Goal: Check status: Check status

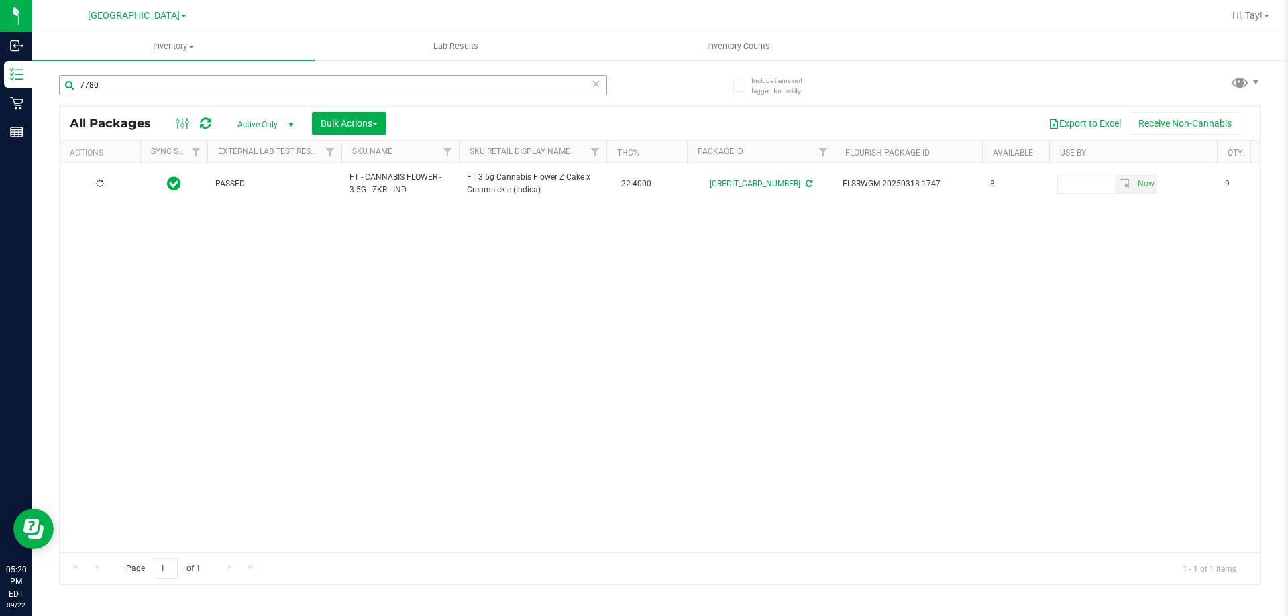
click at [380, 94] on input "7780" at bounding box center [333, 85] width 548 height 20
type input "2"
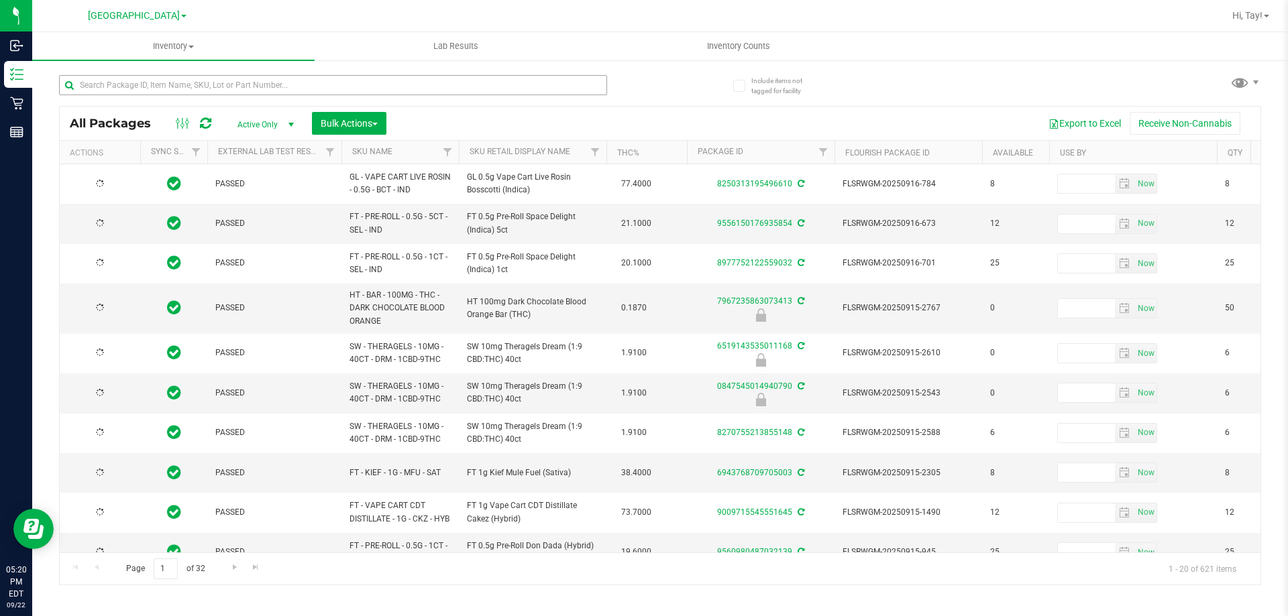
type input "[DATE]"
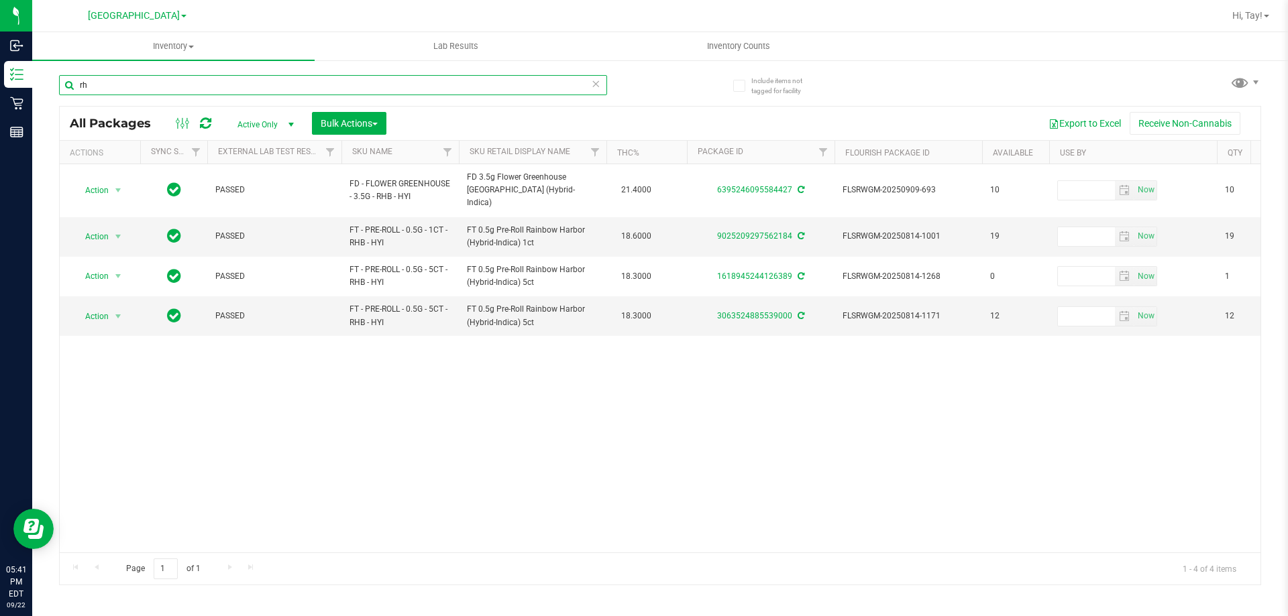
type input "r"
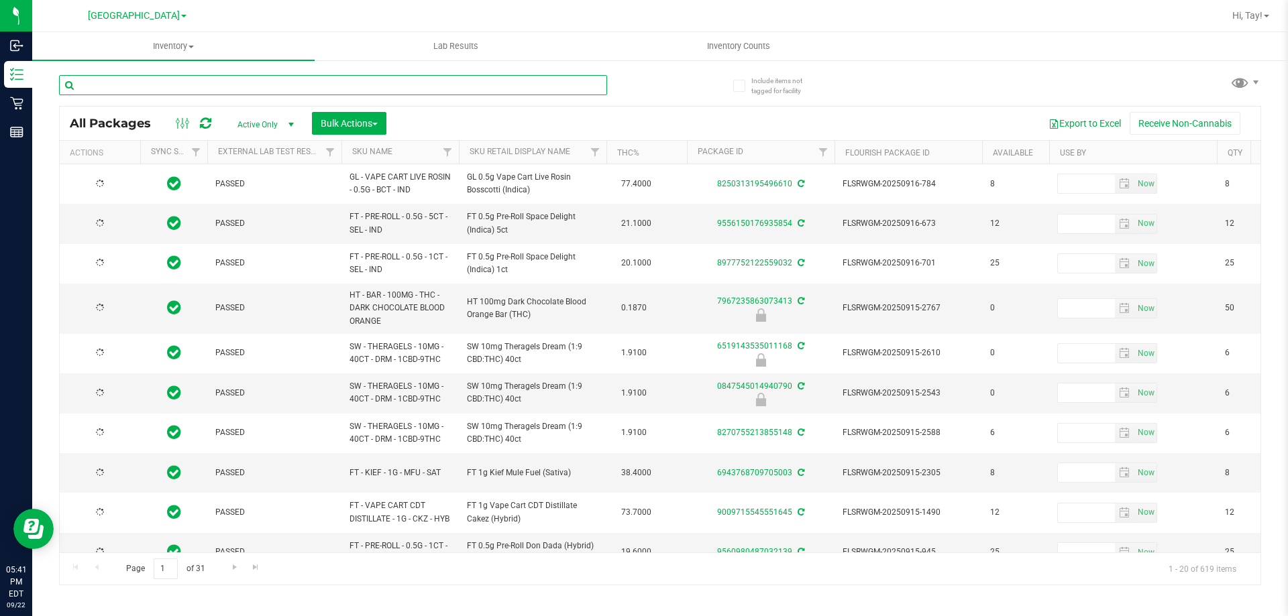
type input "[DATE]"
click at [655, 91] on div at bounding box center [359, 84] width 601 height 43
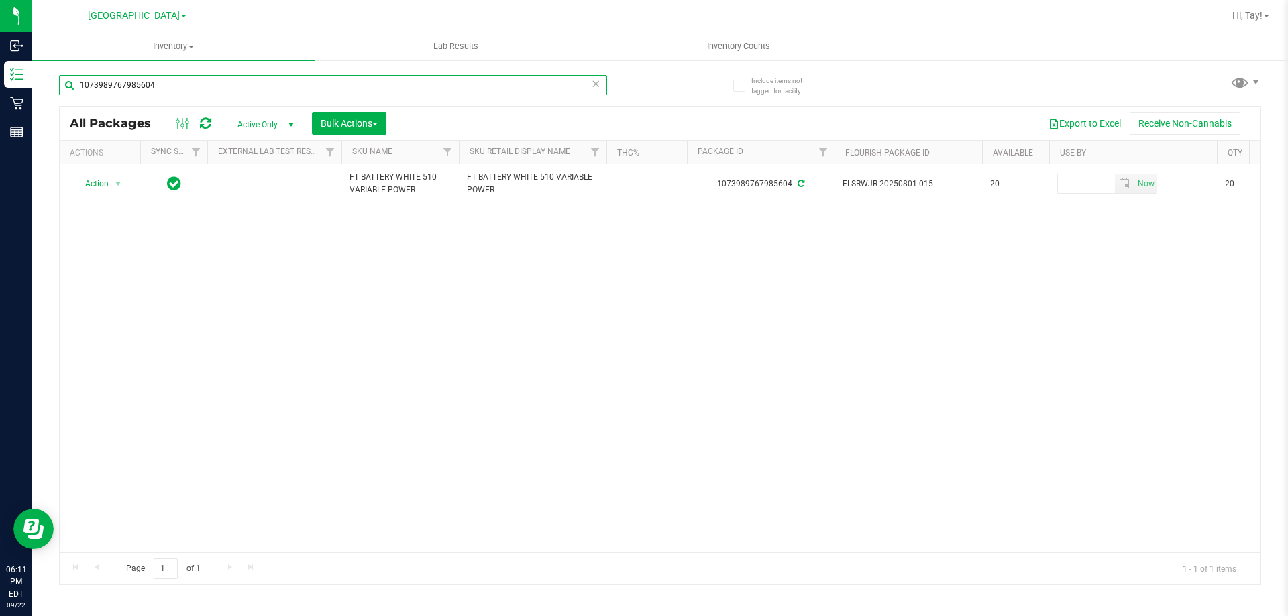
click at [188, 89] on input "1073989767985604" at bounding box center [333, 85] width 548 height 20
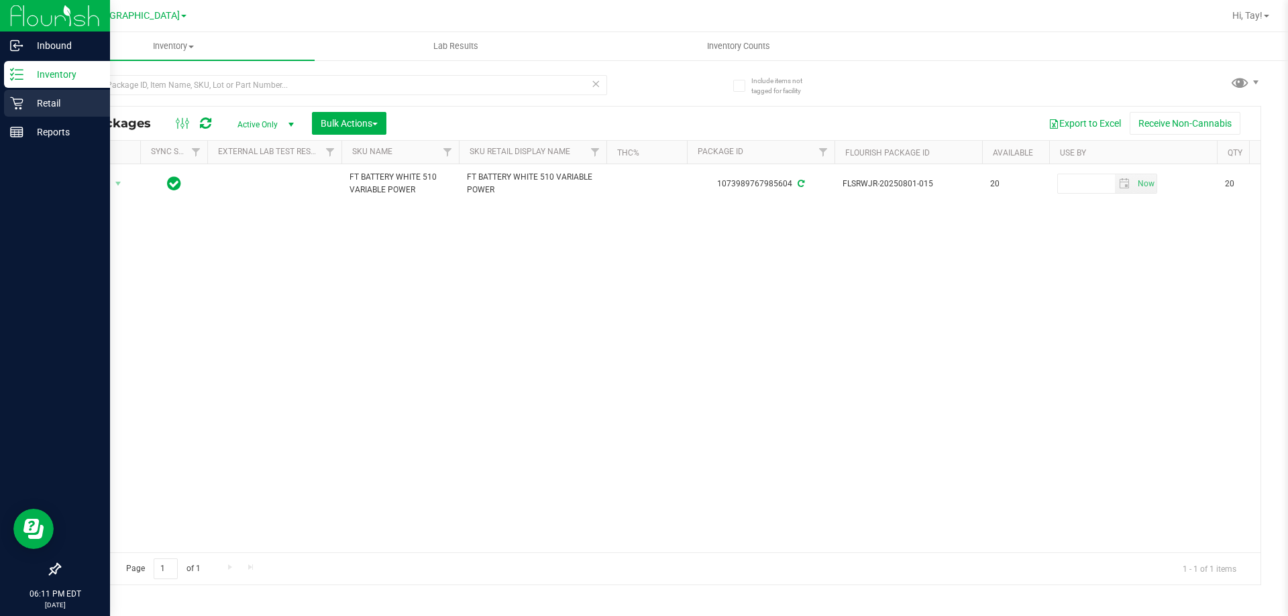
click at [13, 113] on div "Retail" at bounding box center [57, 103] width 106 height 27
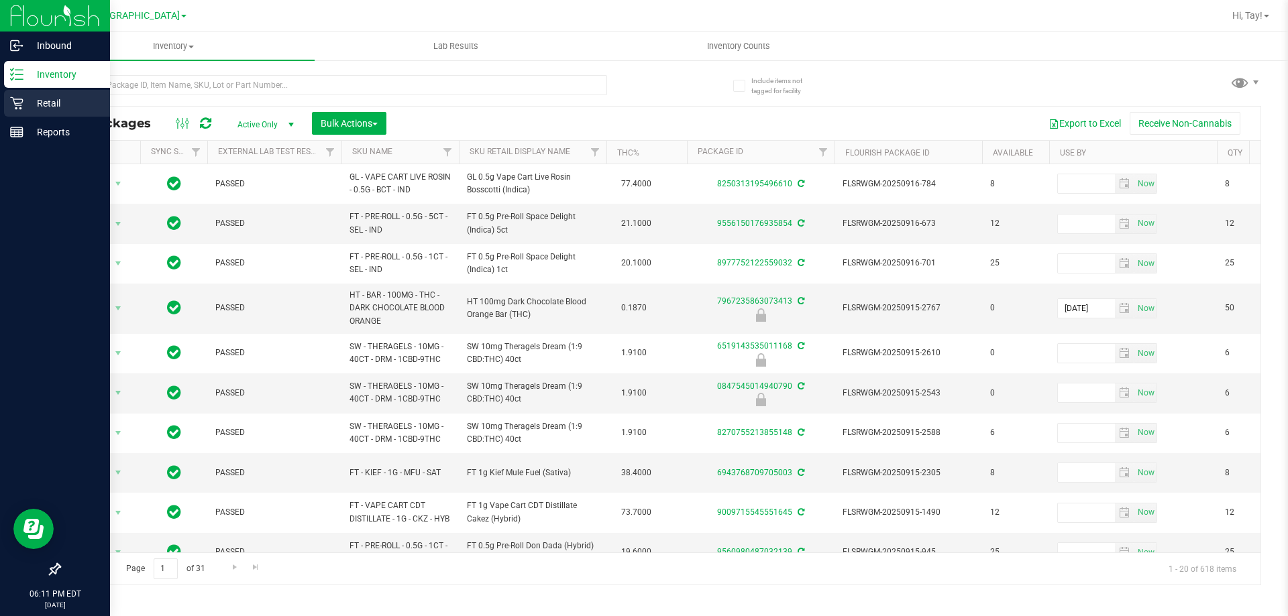
click at [18, 107] on icon at bounding box center [16, 103] width 13 height 13
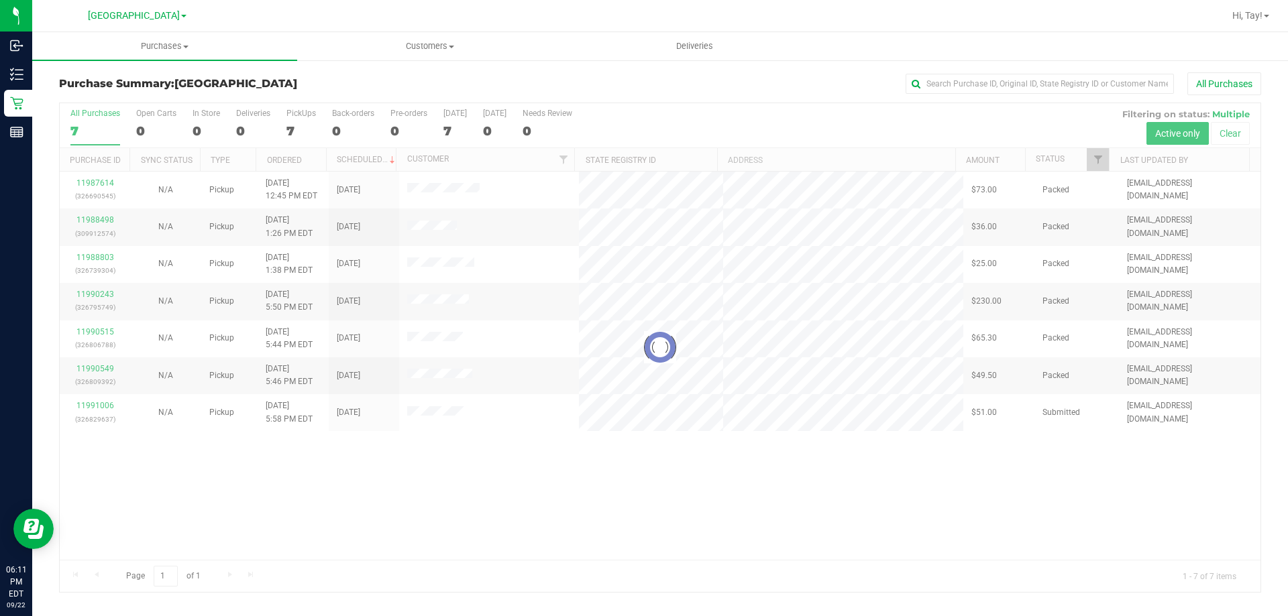
click at [715, 506] on div at bounding box center [660, 347] width 1201 height 489
click at [421, 541] on div "Loading... 11987614 (326690545) N/A Pickup [DATE] 12:45 PM EDT 9/22/2025 $73.00…" at bounding box center [660, 366] width 1201 height 388
click at [329, 590] on div at bounding box center [660, 347] width 1201 height 489
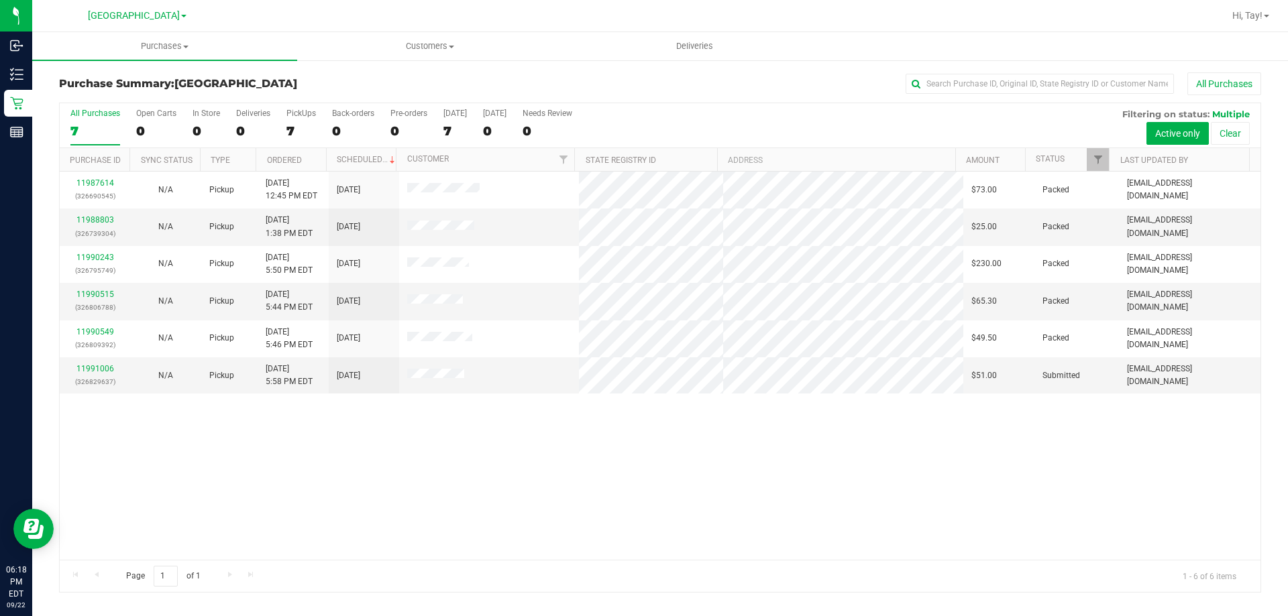
click at [478, 526] on div "11987614 (326690545) N/A Pickup [DATE] 12:45 PM EDT 9/22/2025 $73.00 Packed [EM…" at bounding box center [660, 366] width 1201 height 388
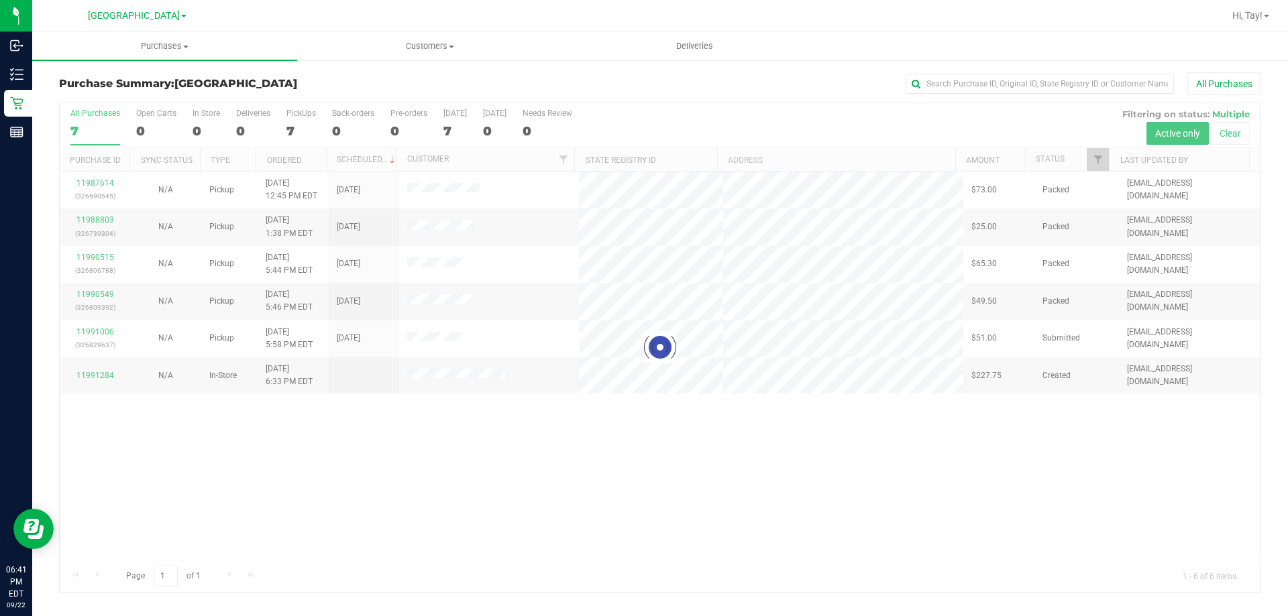
click at [435, 474] on div at bounding box center [660, 347] width 1201 height 489
click at [513, 490] on div at bounding box center [660, 347] width 1201 height 489
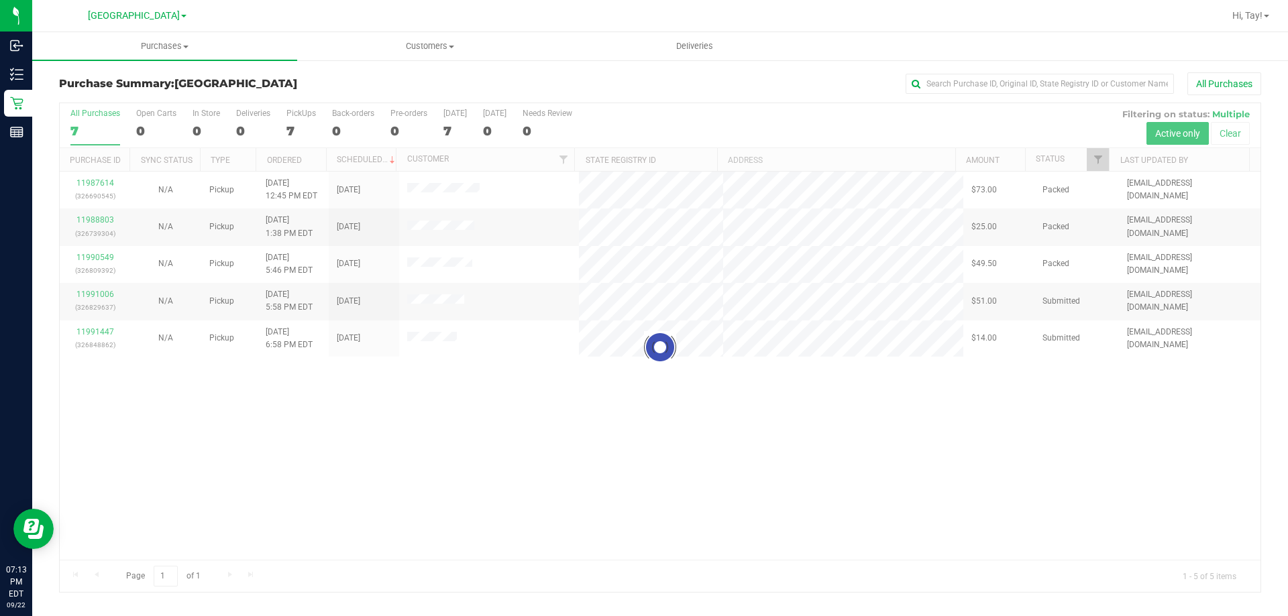
click at [467, 407] on div at bounding box center [660, 347] width 1201 height 489
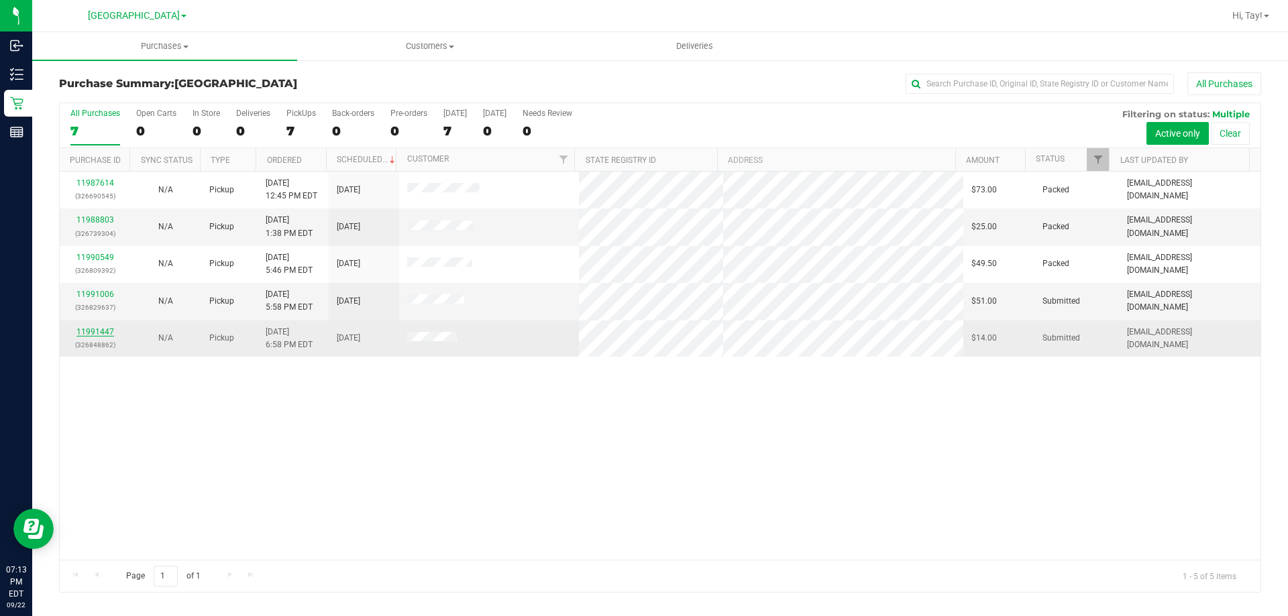
click at [107, 336] on link "11991447" at bounding box center [95, 331] width 38 height 9
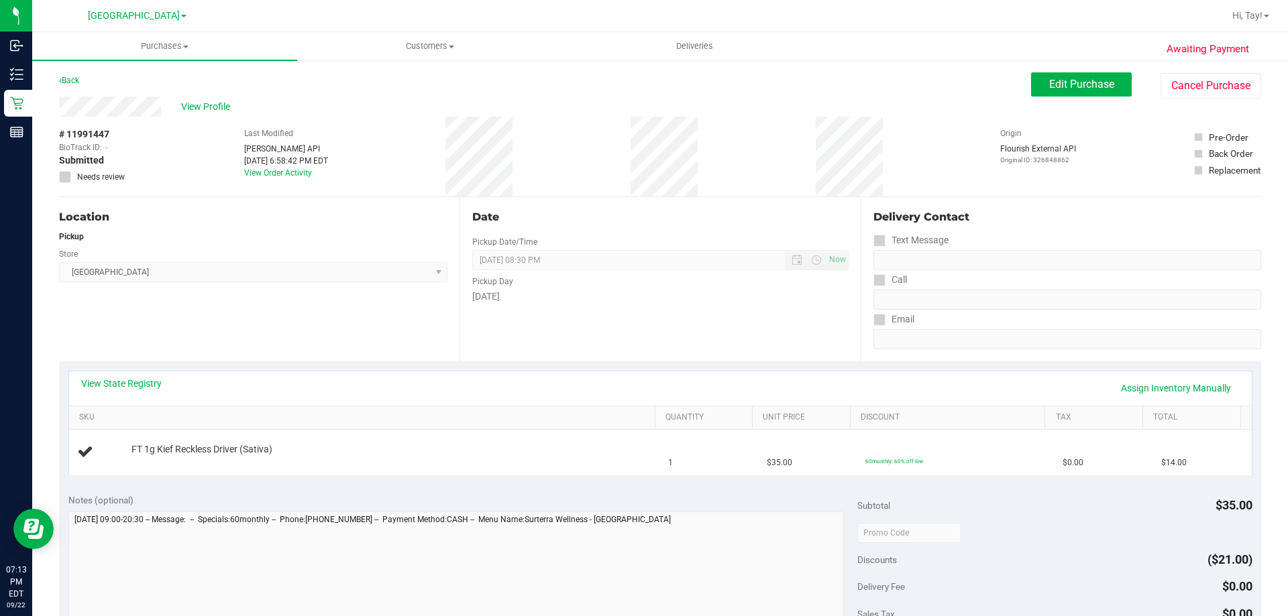
click at [379, 324] on div "Location Pickup Store Orange Park WC Select Store Bonita Springs WC Boynton Bea…" at bounding box center [259, 279] width 400 height 164
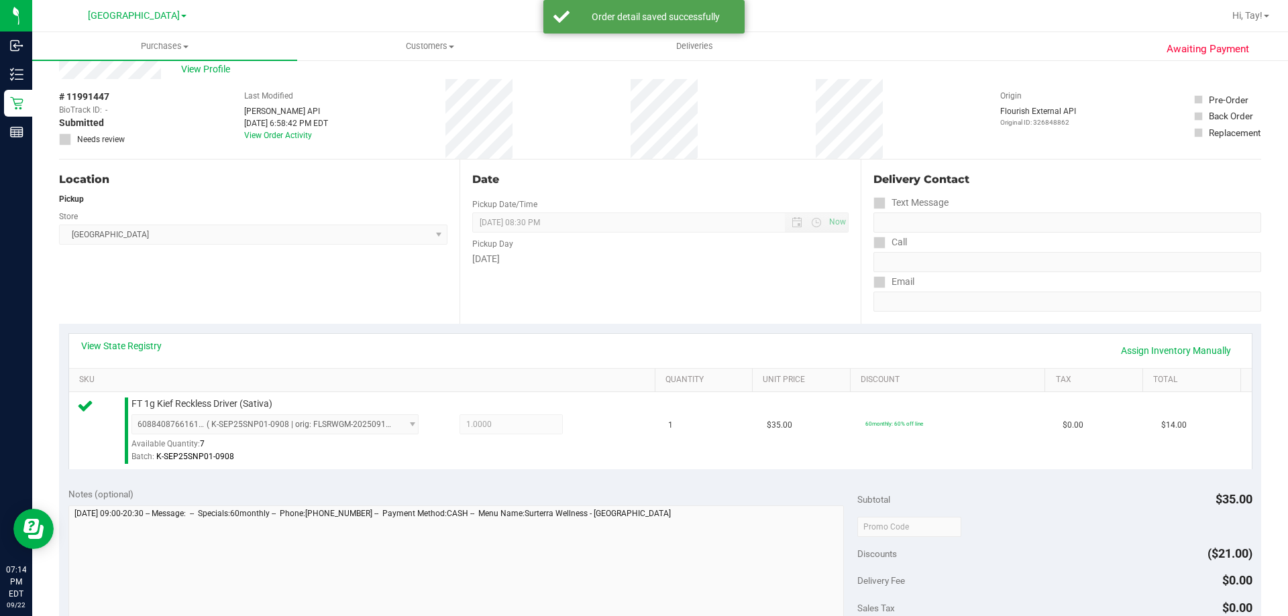
scroll to position [402, 0]
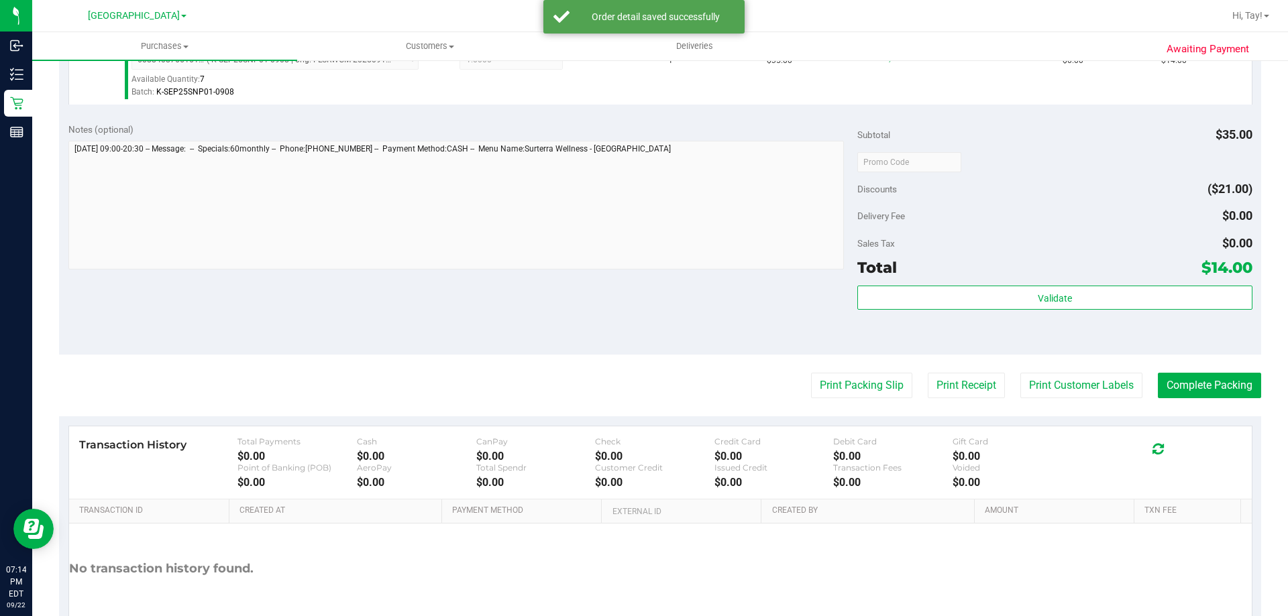
click at [968, 310] on div "Validate" at bounding box center [1054, 298] width 394 height 25
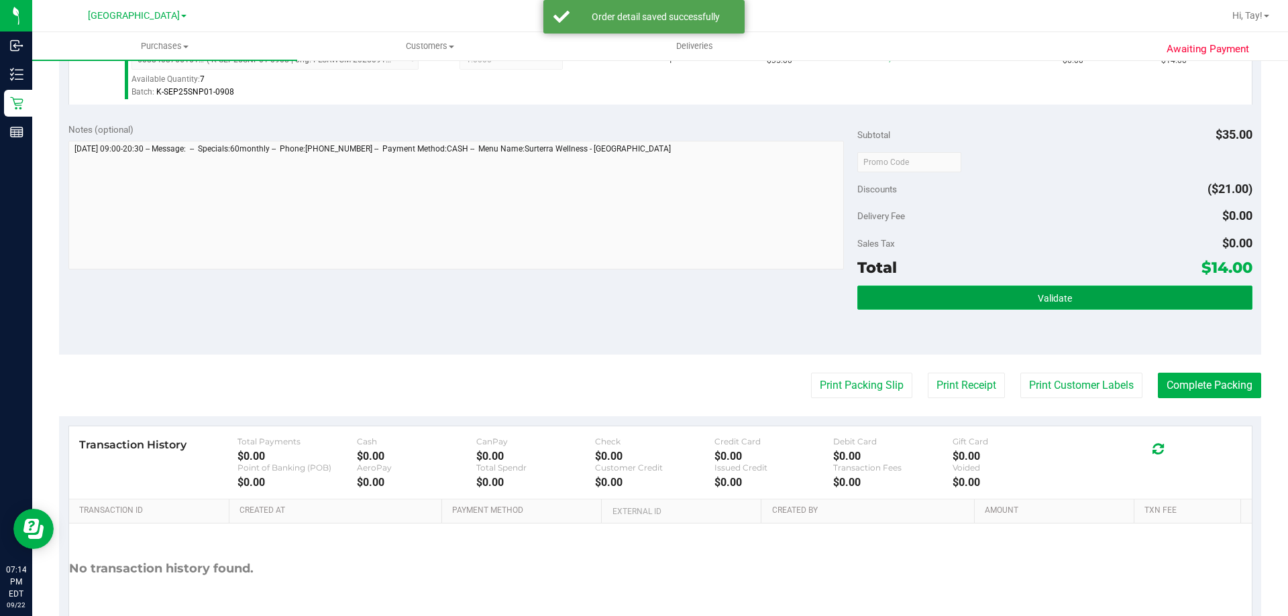
click at [968, 300] on button "Validate" at bounding box center [1054, 298] width 394 height 24
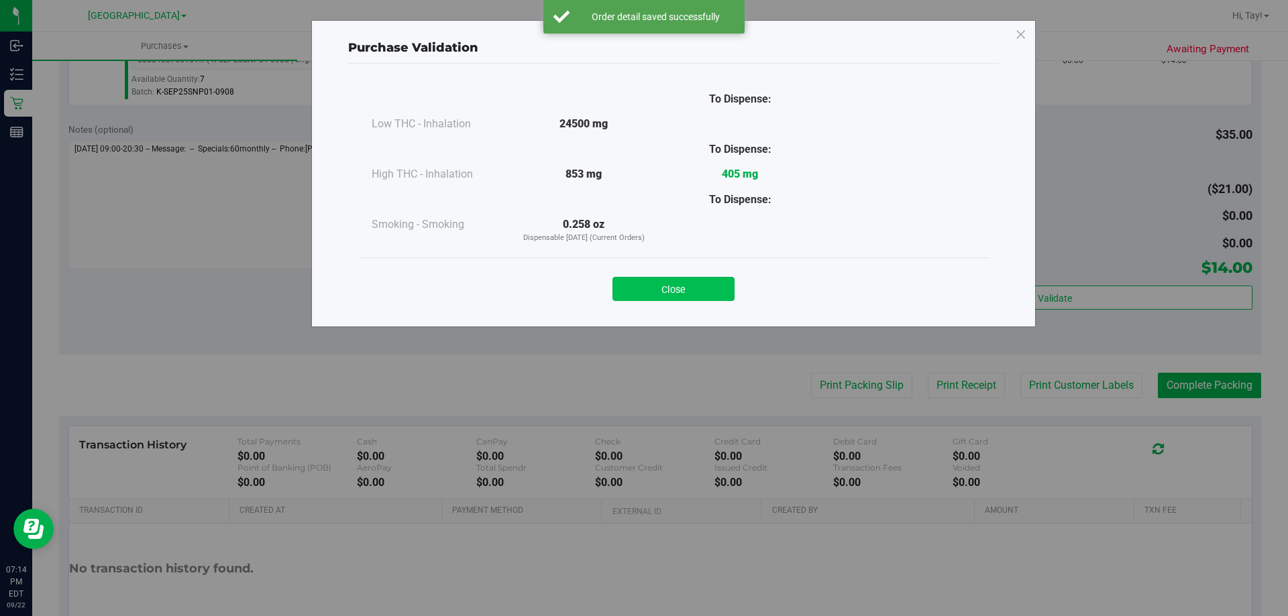
click at [670, 282] on button "Close" at bounding box center [673, 289] width 122 height 24
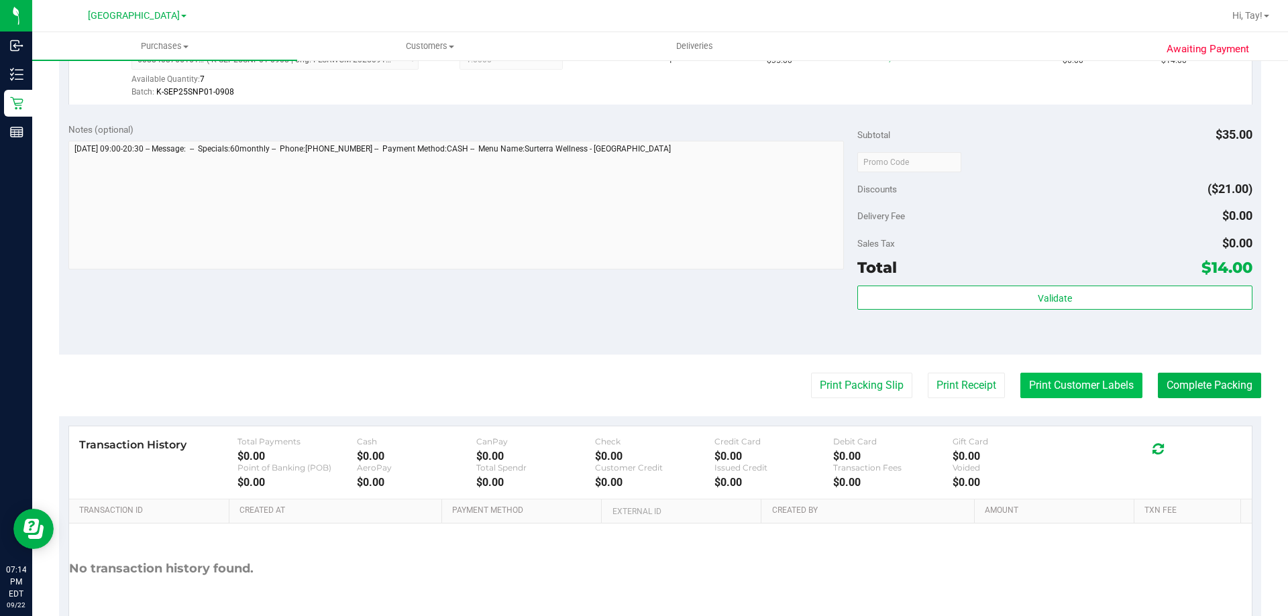
click at [1026, 380] on button "Print Customer Labels" at bounding box center [1081, 385] width 122 height 25
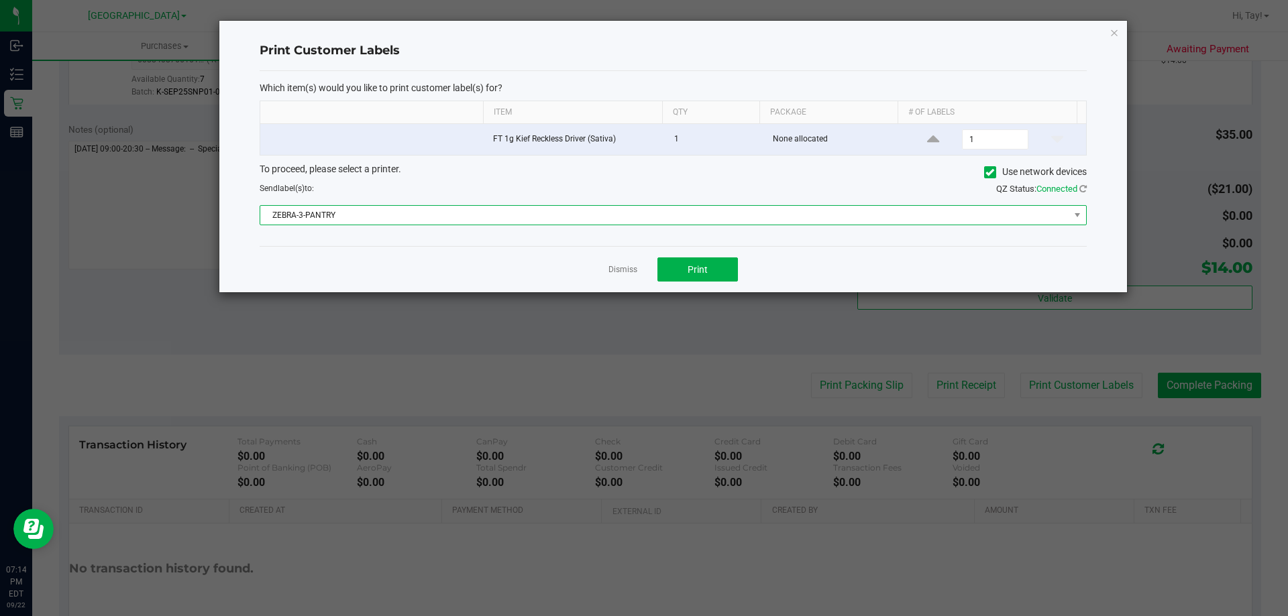
click at [430, 221] on span "ZEBRA-3-PANTRY" at bounding box center [664, 215] width 809 height 19
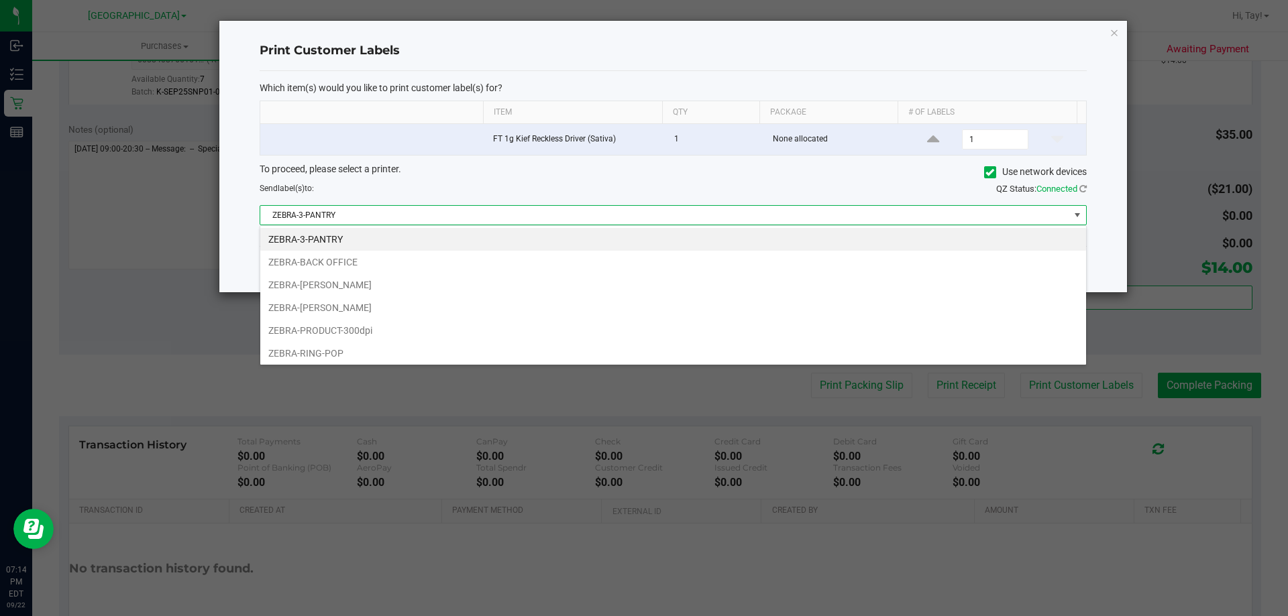
scroll to position [20, 826]
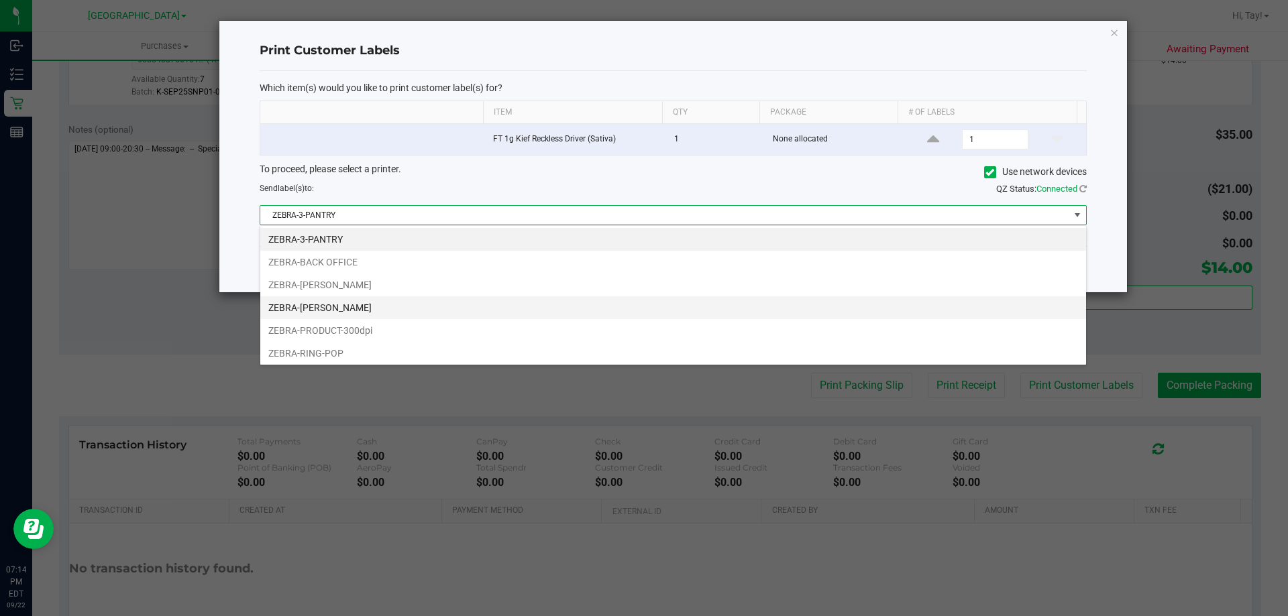
click at [382, 313] on li "ZEBRA-LIONEL-RICHIE" at bounding box center [673, 308] width 826 height 23
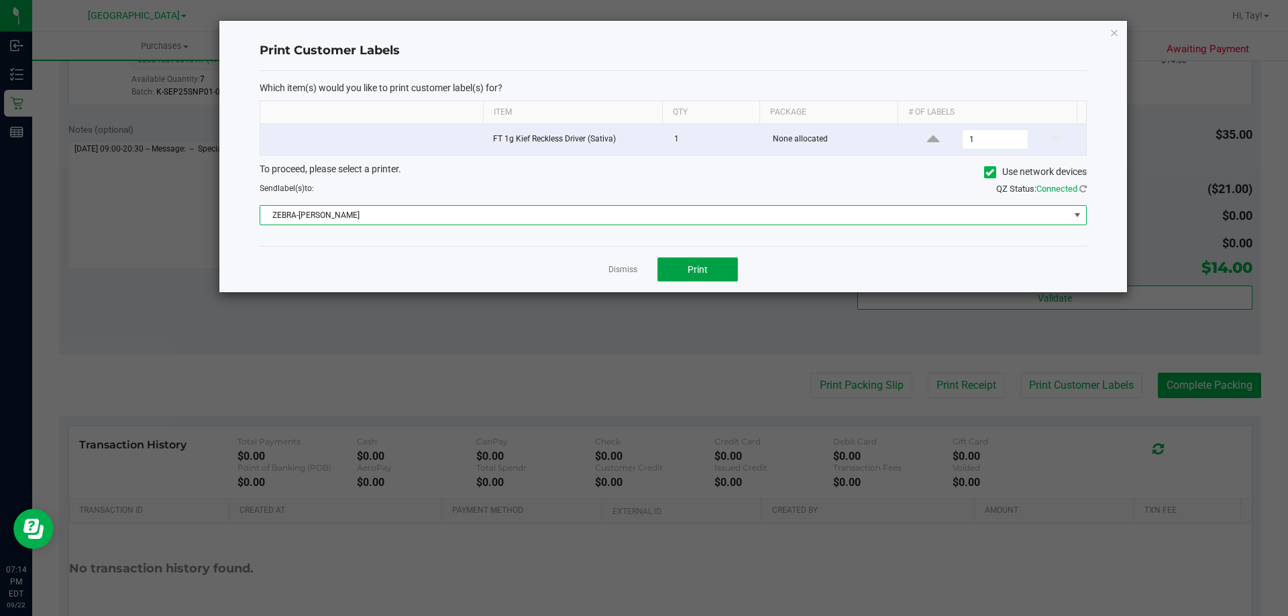
click at [680, 265] on button "Print" at bounding box center [697, 270] width 80 height 24
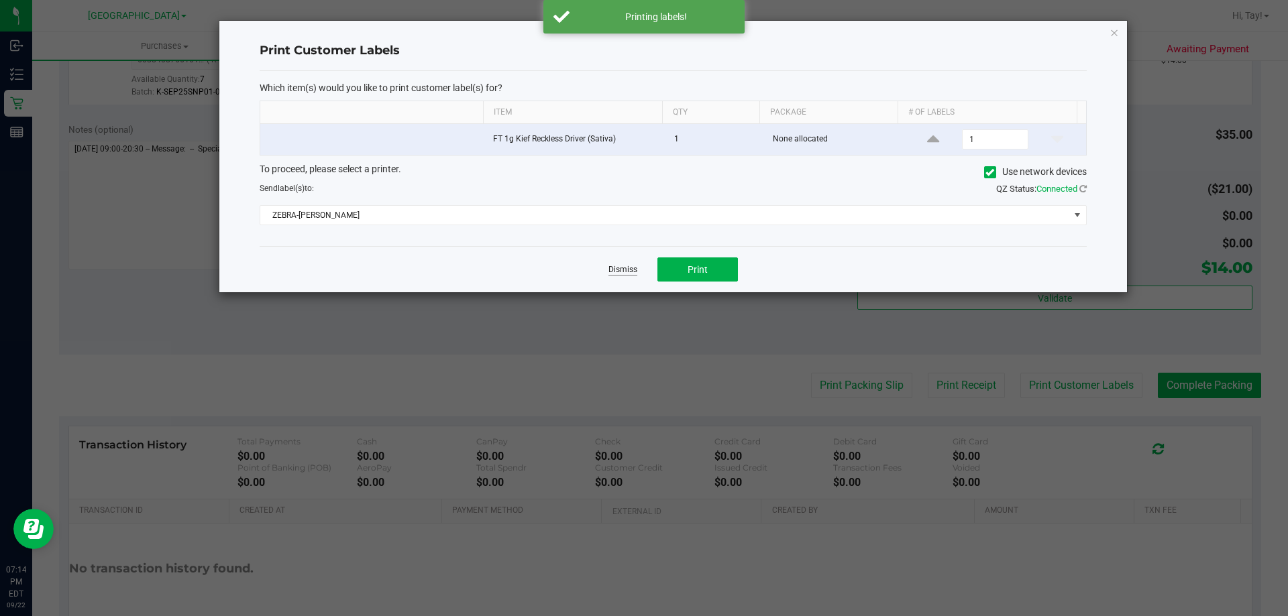
click at [629, 270] on link "Dismiss" at bounding box center [622, 269] width 29 height 11
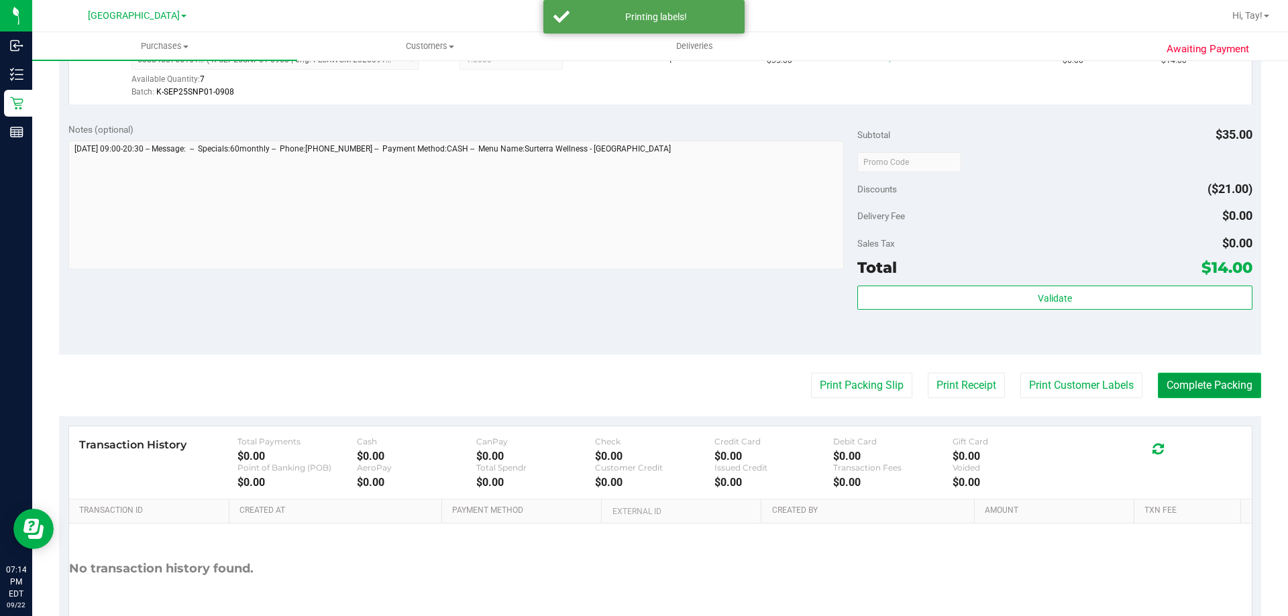
click at [1243, 386] on button "Complete Packing" at bounding box center [1209, 385] width 103 height 25
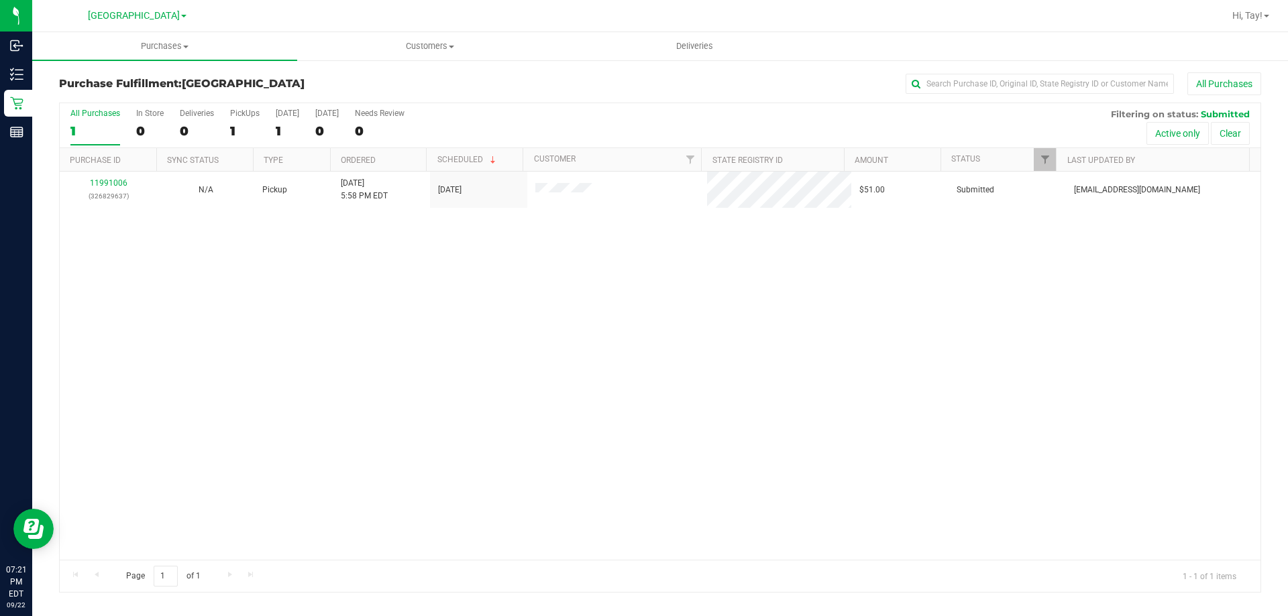
click at [499, 354] on div "11991006 (326829637) N/A Pickup 9/22/2025 5:58 PM EDT 9/22/2025 $51.00 Submitte…" at bounding box center [660, 366] width 1201 height 388
click at [176, 305] on div "11991006 (326829637) N/A Pickup 9/22/2025 5:58 PM EDT 9/22/2025 $51.00 Submitte…" at bounding box center [660, 366] width 1201 height 388
click at [498, 390] on div "11991006 (326829637) N/A Pickup 9/22/2025 5:58 PM EDT 9/22/2025 $51.00 Submitte…" at bounding box center [660, 366] width 1201 height 388
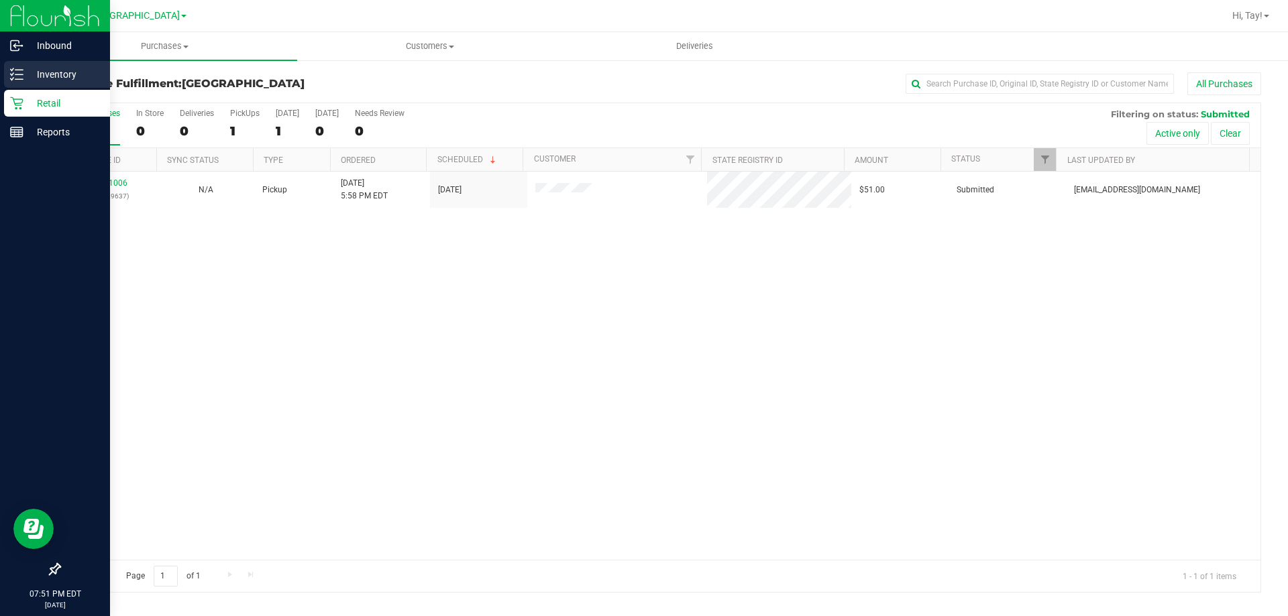
click at [39, 70] on p "Inventory" at bounding box center [63, 74] width 80 height 16
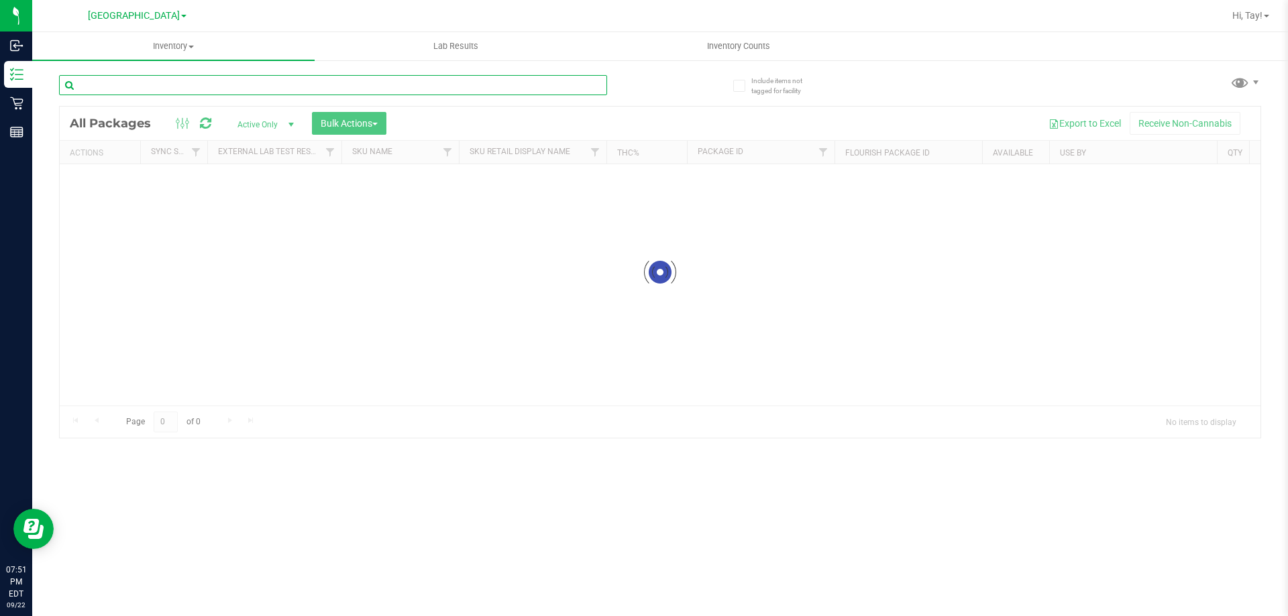
click at [290, 83] on input "text" at bounding box center [333, 85] width 548 height 20
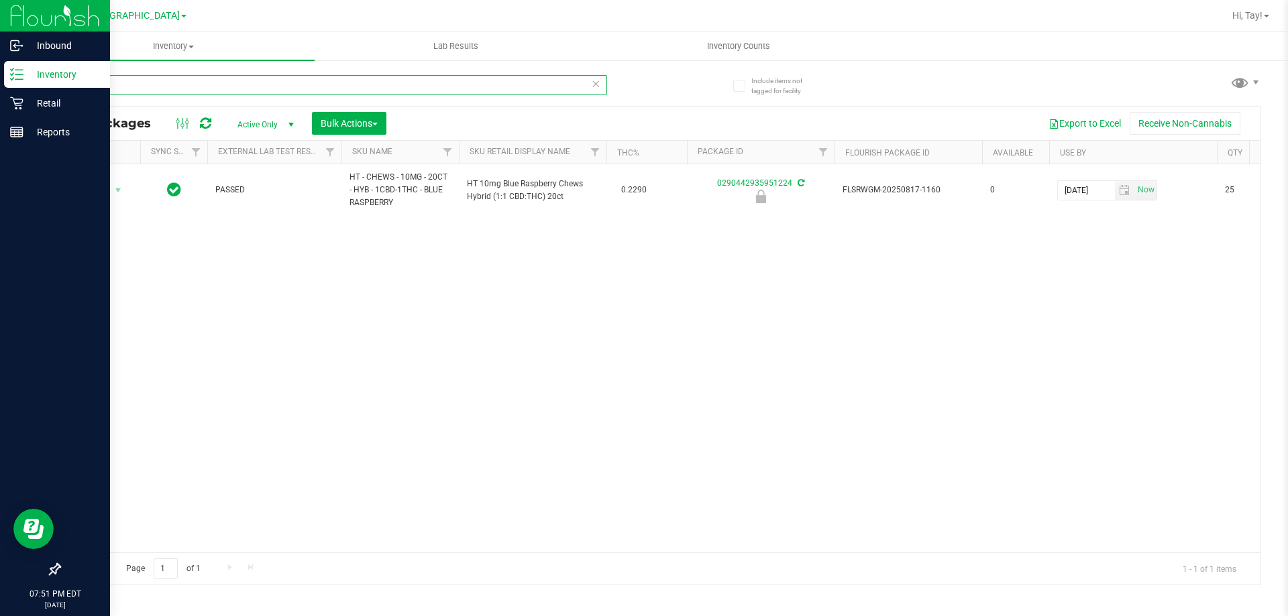
type input "S"
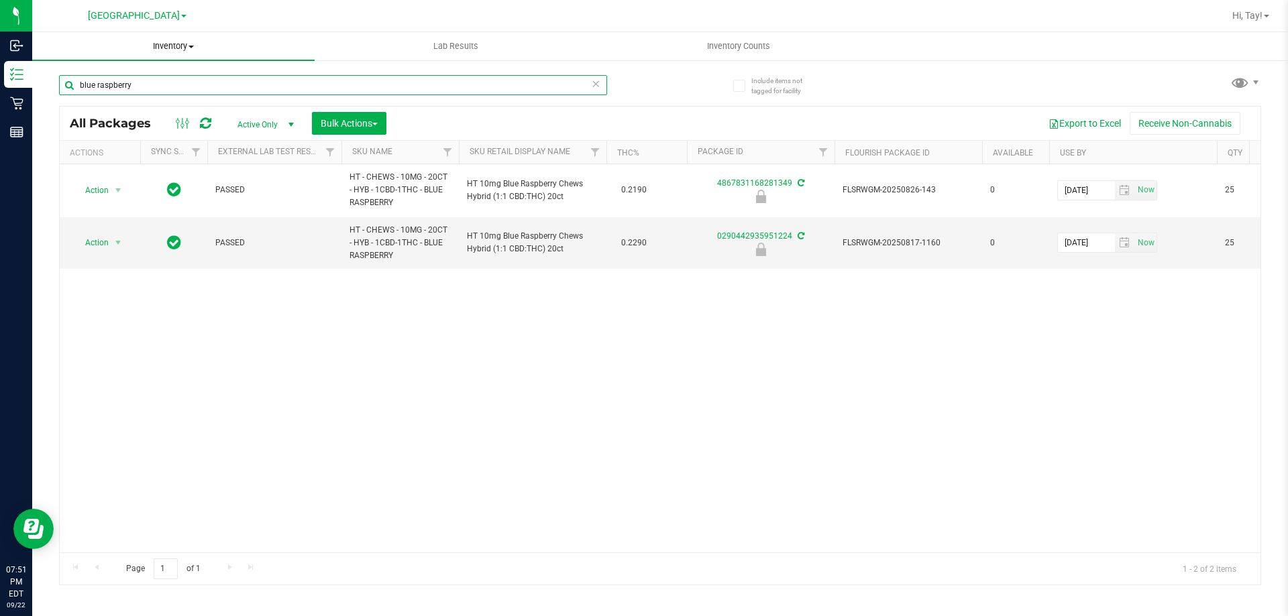
type input "blue raspberry"
click at [176, 48] on span "Inventory" at bounding box center [173, 46] width 282 height 12
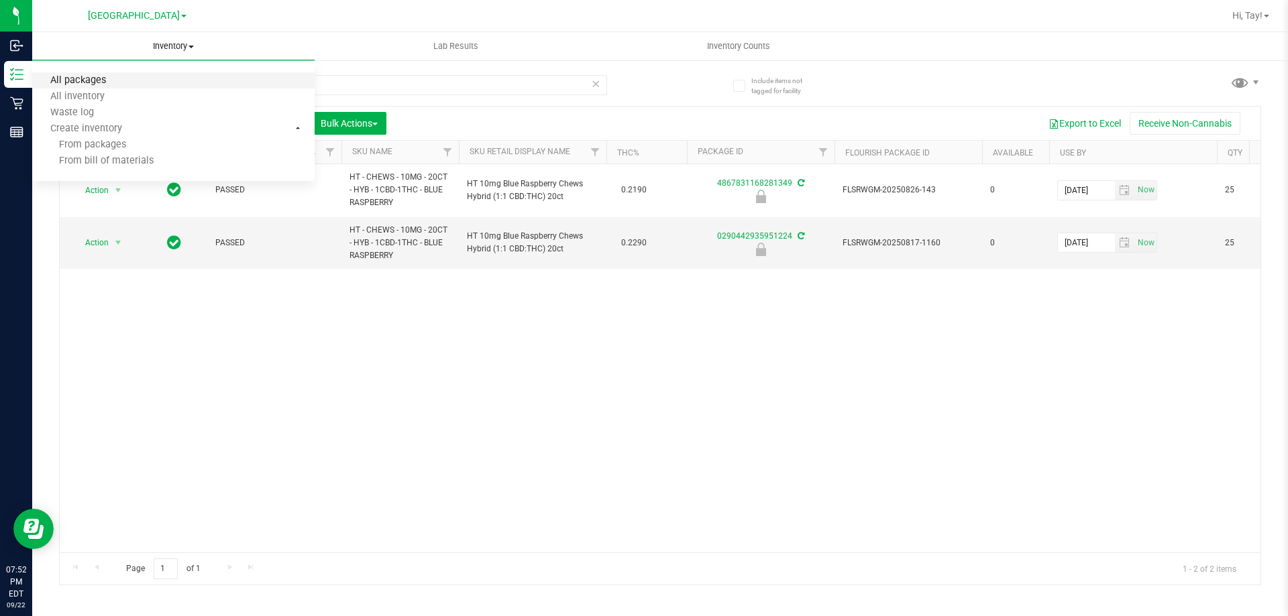
click at [109, 81] on span "All packages" at bounding box center [78, 80] width 92 height 11
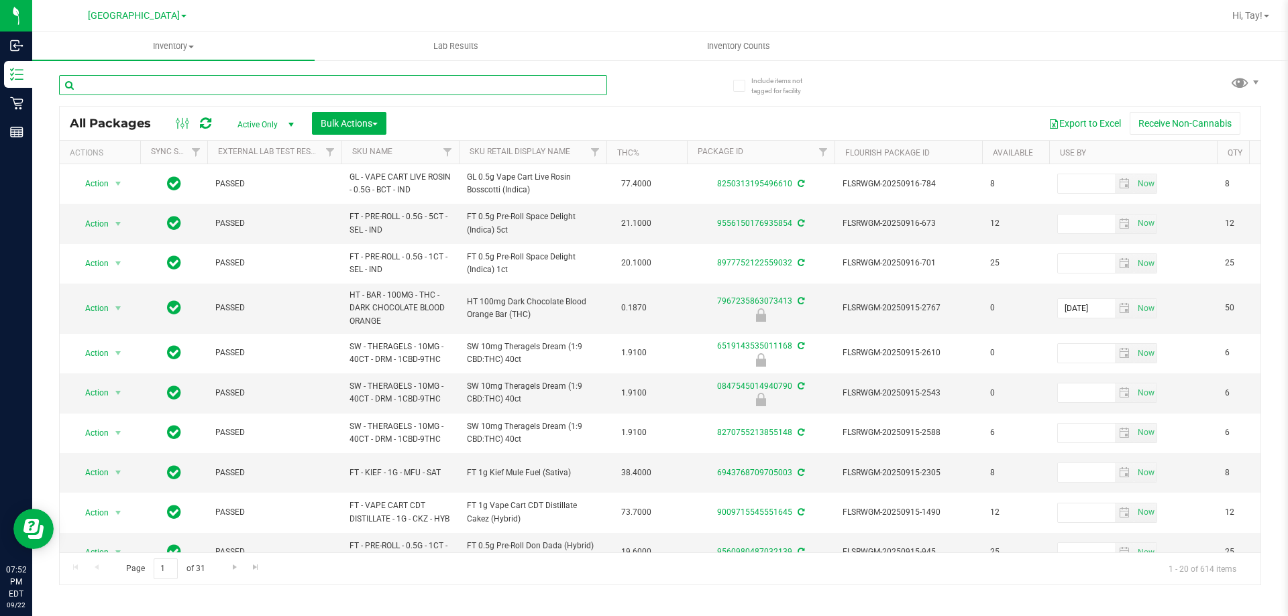
click at [290, 83] on input "text" at bounding box center [333, 85] width 548 height 20
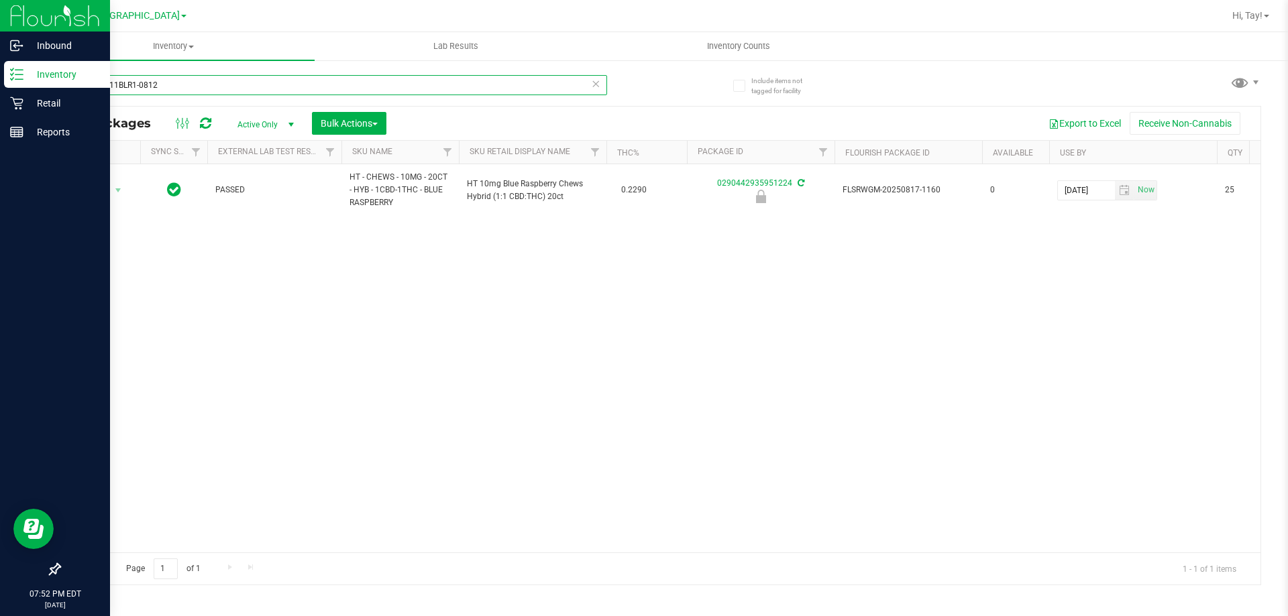
type input "SN250811BLR1-0812"
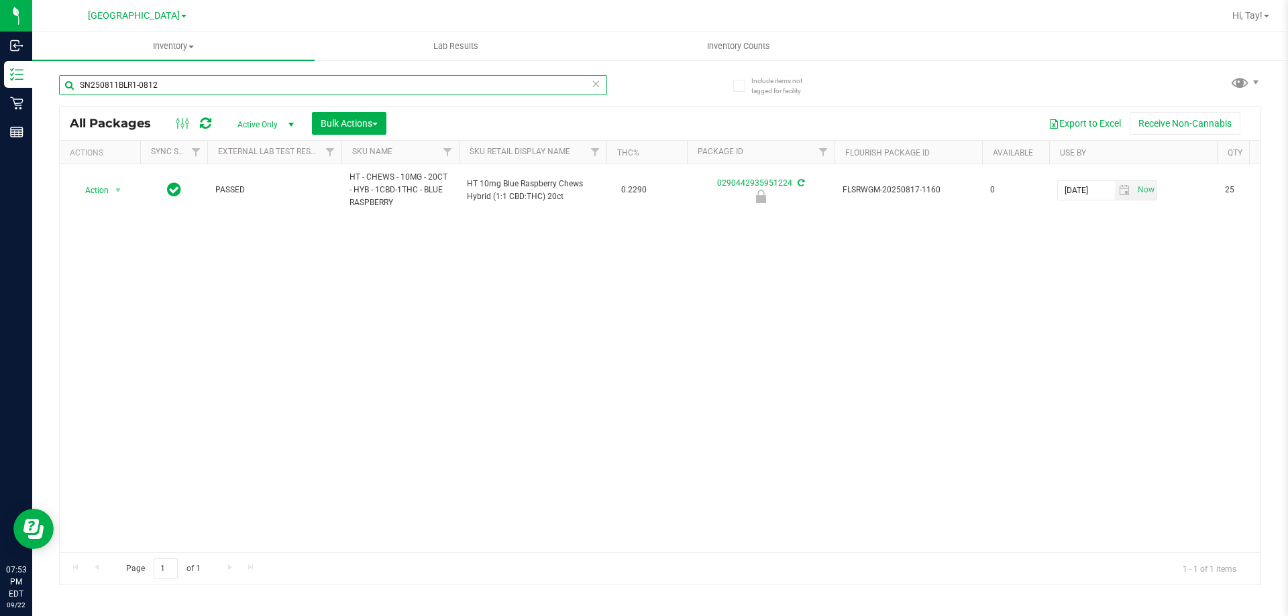
click at [182, 78] on input "SN250811BLR1-0812" at bounding box center [333, 85] width 548 height 20
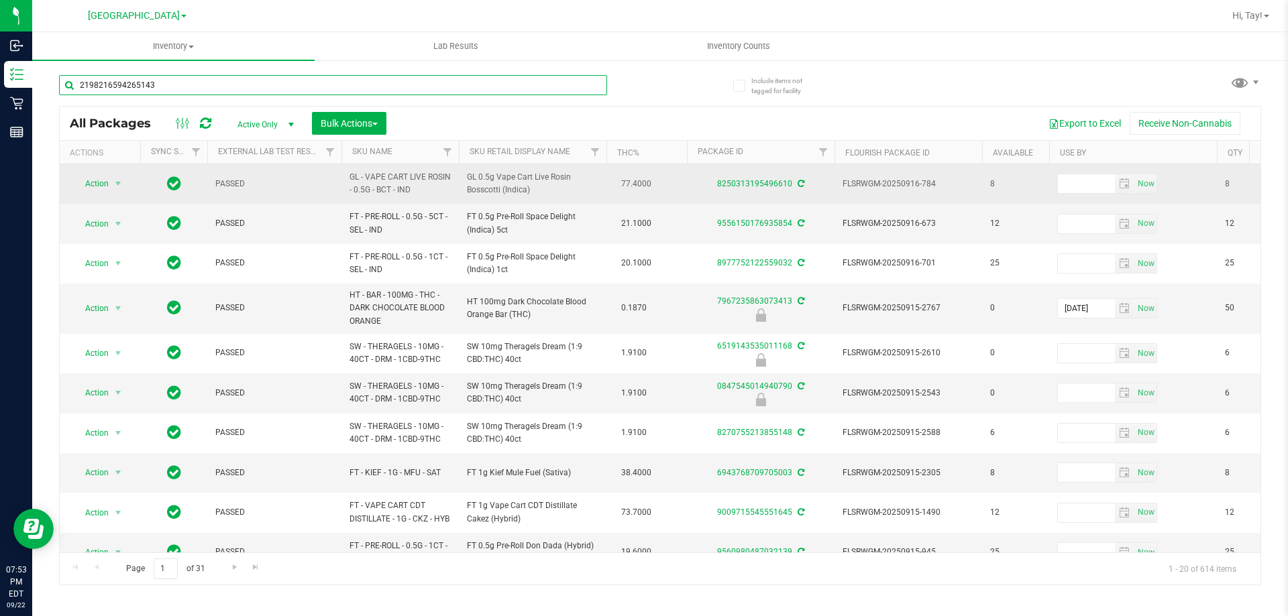
type input "2198216594265143"
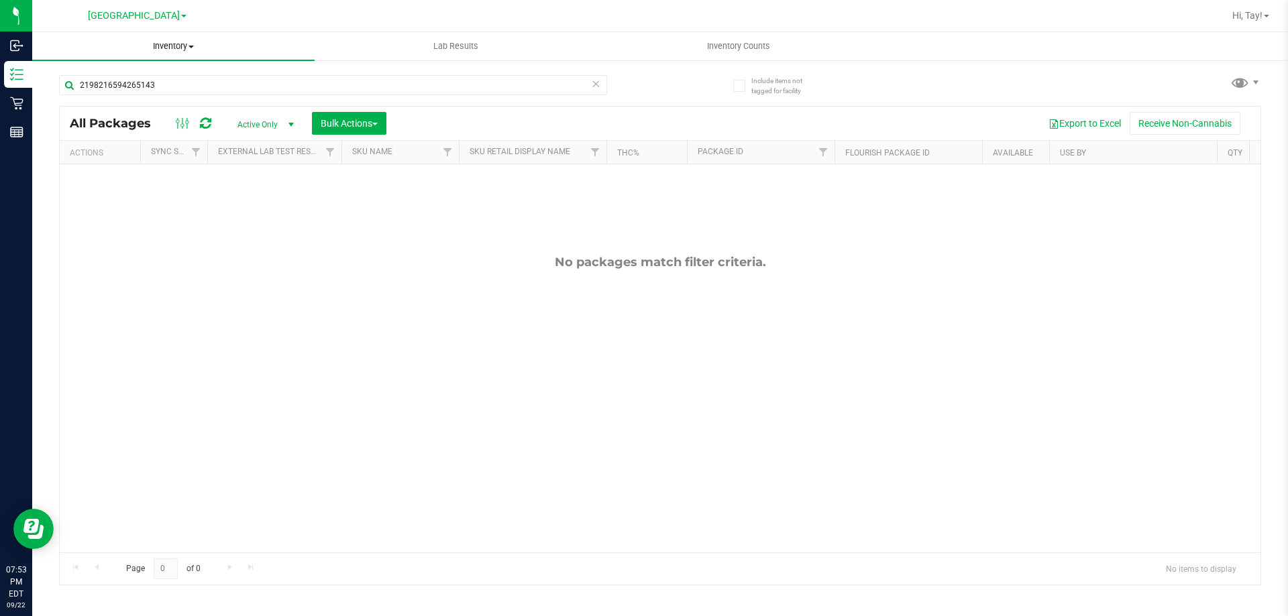
click at [187, 45] on span "Inventory" at bounding box center [173, 46] width 282 height 12
click at [131, 74] on li "All packages" at bounding box center [173, 81] width 282 height 16
click at [195, 44] on span "Inventory" at bounding box center [173, 46] width 282 height 12
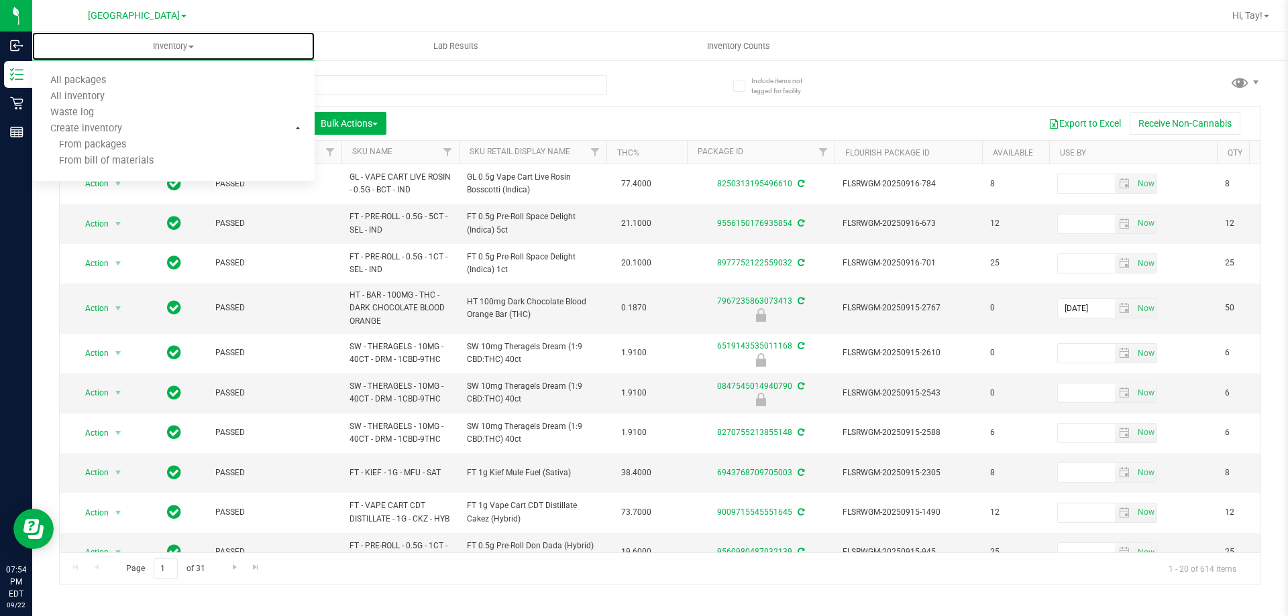
click at [101, 97] on span "All inventory" at bounding box center [77, 96] width 91 height 11
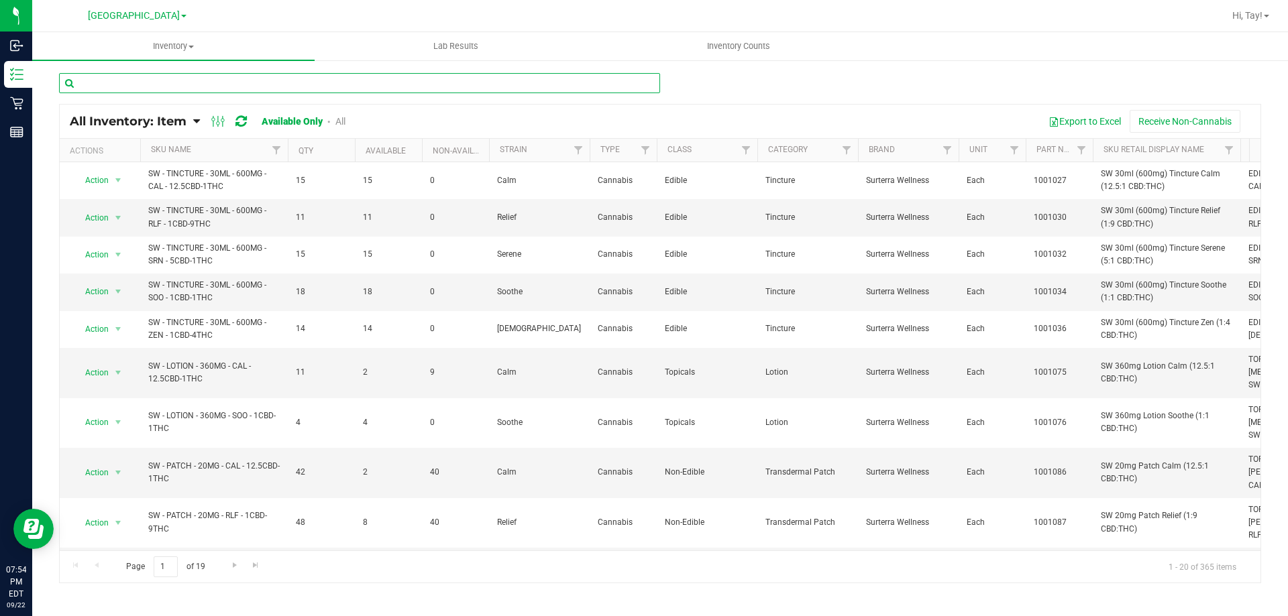
click at [268, 85] on input "text" at bounding box center [359, 83] width 601 height 20
paste input "2198216594265143"
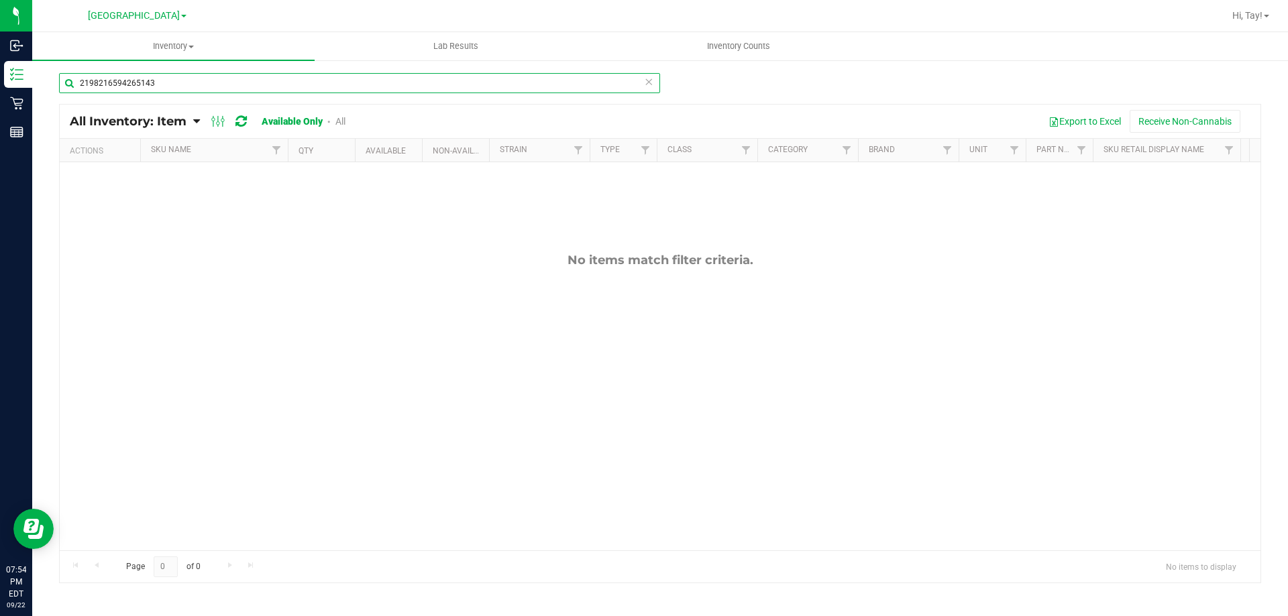
type input "2198216594265143"
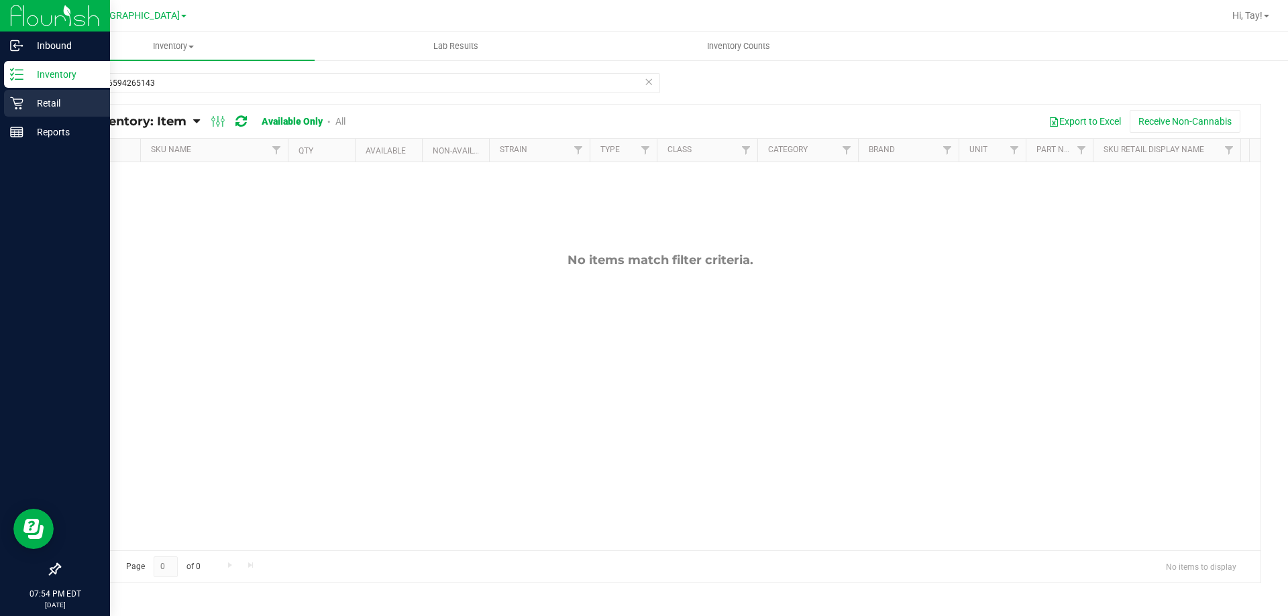
click at [18, 107] on icon at bounding box center [16, 103] width 13 height 13
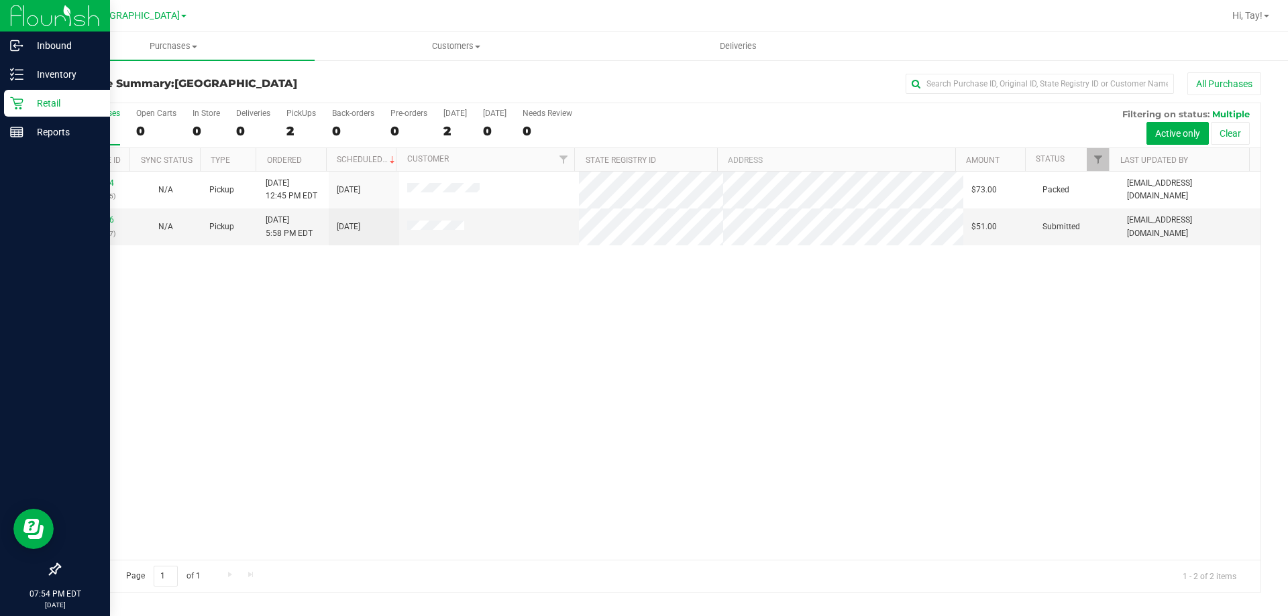
click at [19, 103] on icon at bounding box center [16, 103] width 13 height 13
click at [31, 78] on p "Inventory" at bounding box center [63, 74] width 80 height 16
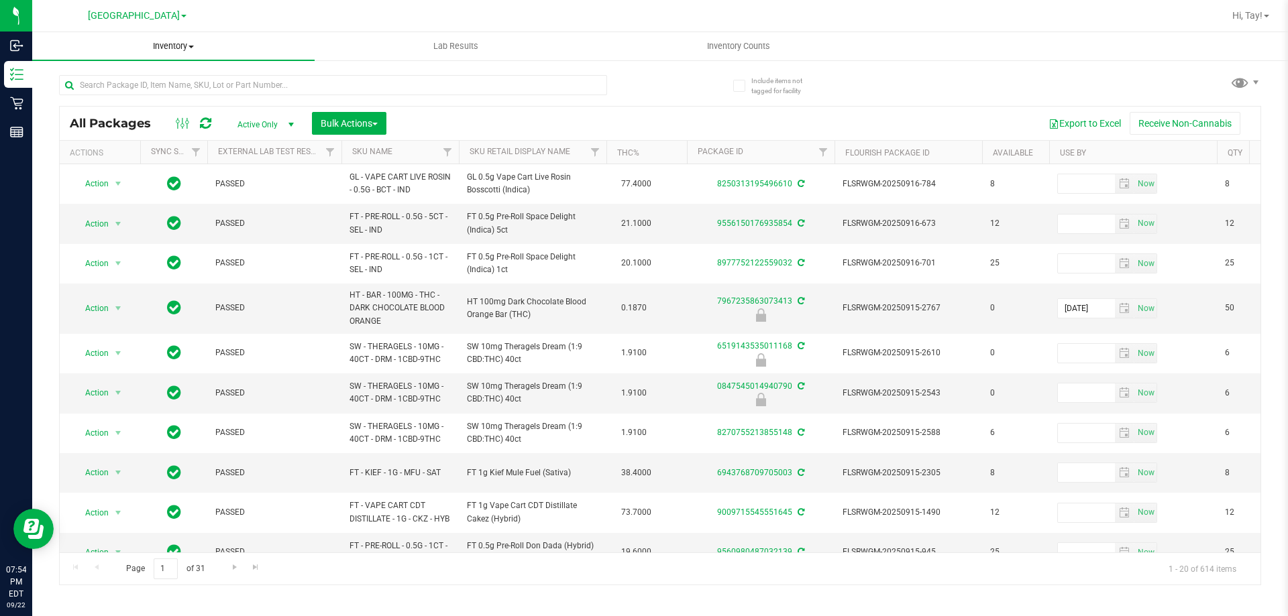
click at [178, 51] on span "Inventory" at bounding box center [173, 46] width 282 height 12
click at [102, 97] on span "All inventory" at bounding box center [77, 96] width 91 height 11
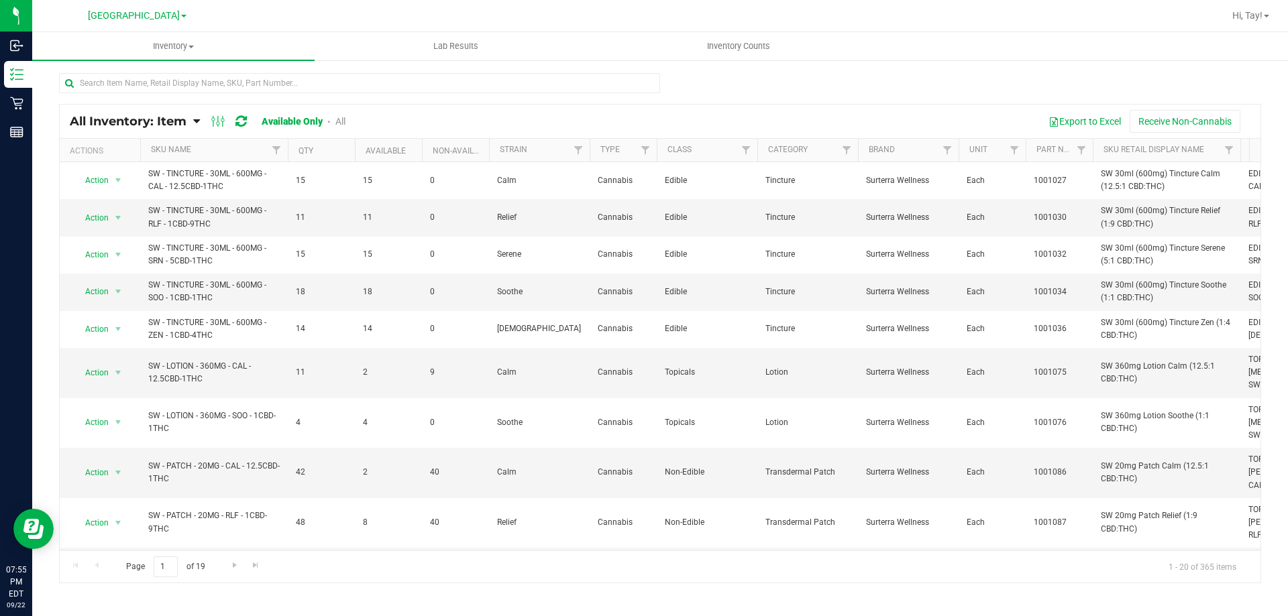
click at [341, 125] on link "All" at bounding box center [340, 121] width 10 height 11
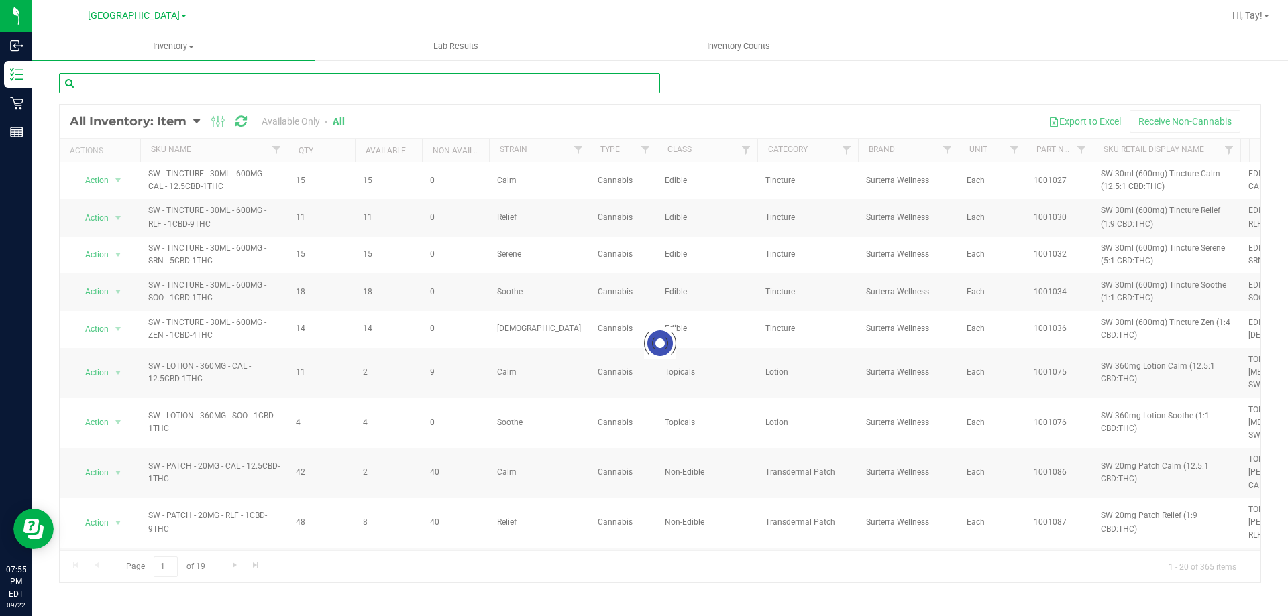
click at [263, 87] on input "text" at bounding box center [359, 83] width 601 height 20
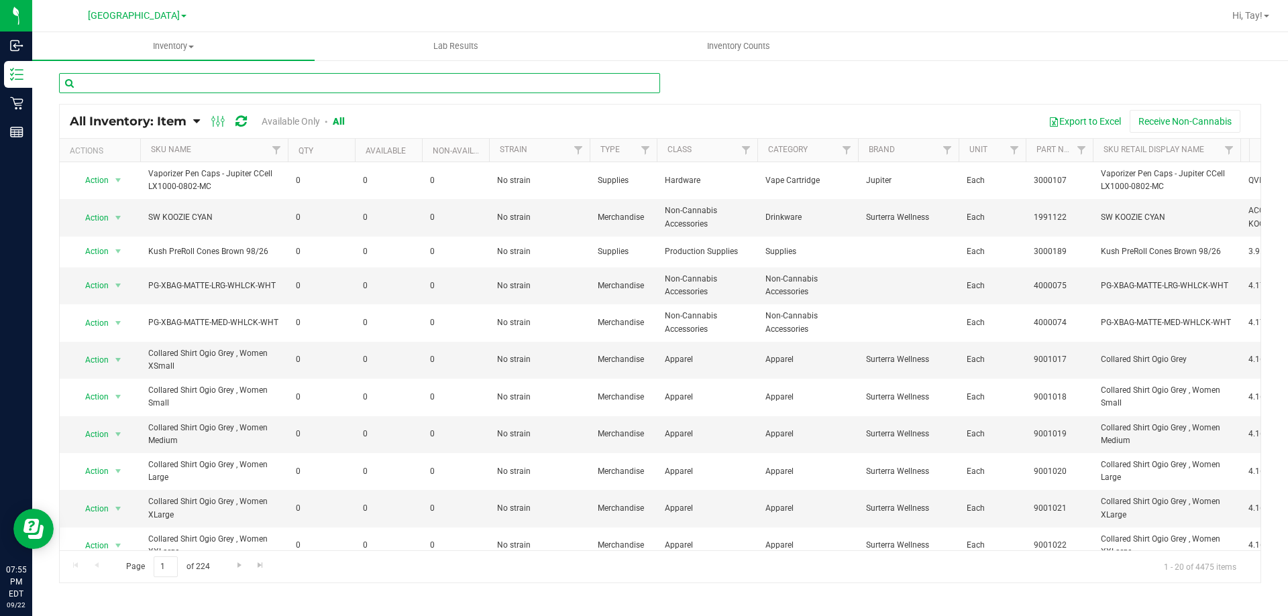
paste input "2198216594265143"
type input "2198216594265143"
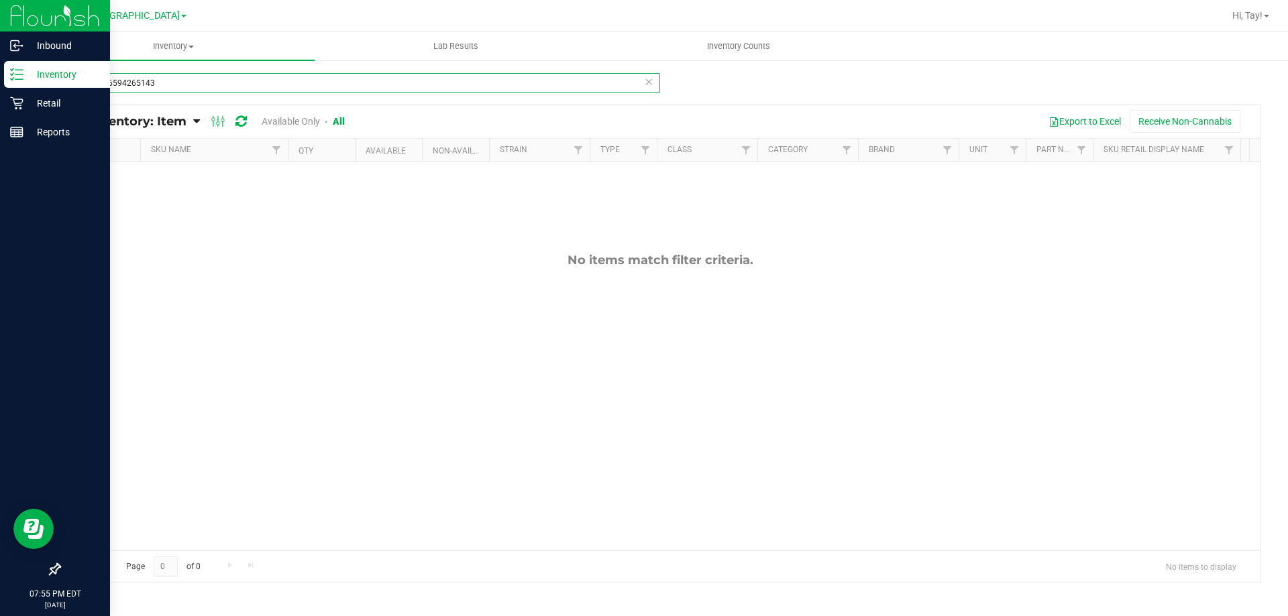
drag, startPoint x: 162, startPoint y: 87, endPoint x: 87, endPoint y: 78, distance: 75.6
click at [2, 85] on div "Inbound Inventory Retail Reports 07:55 PM EDT 09/22/2025 09/22 Orange Park WC H…" at bounding box center [644, 308] width 1288 height 616
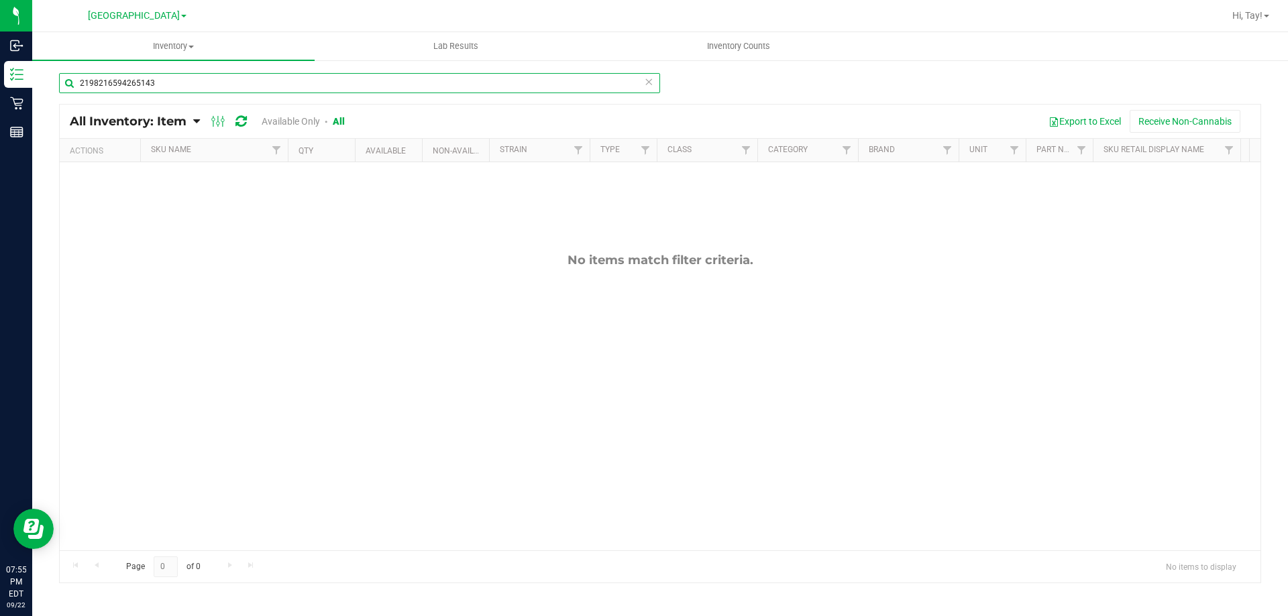
click at [206, 78] on input "2198216594265143" at bounding box center [359, 83] width 601 height 20
click at [191, 50] on span "Inventory" at bounding box center [173, 46] width 282 height 12
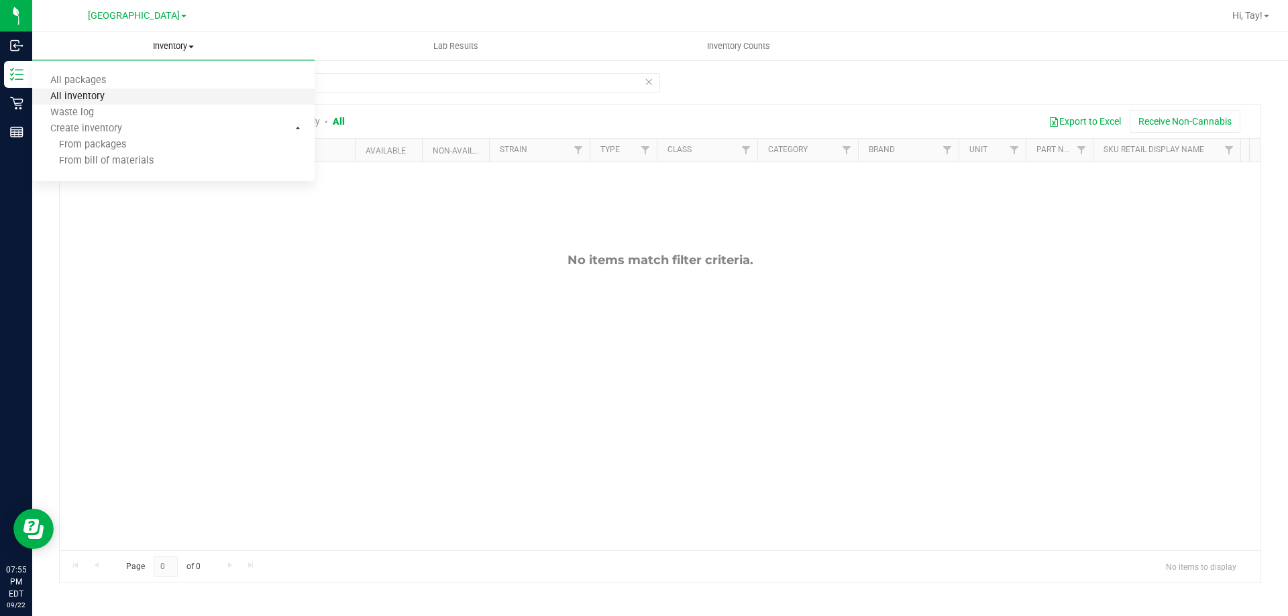
click at [108, 101] on span "All inventory" at bounding box center [77, 96] width 91 height 11
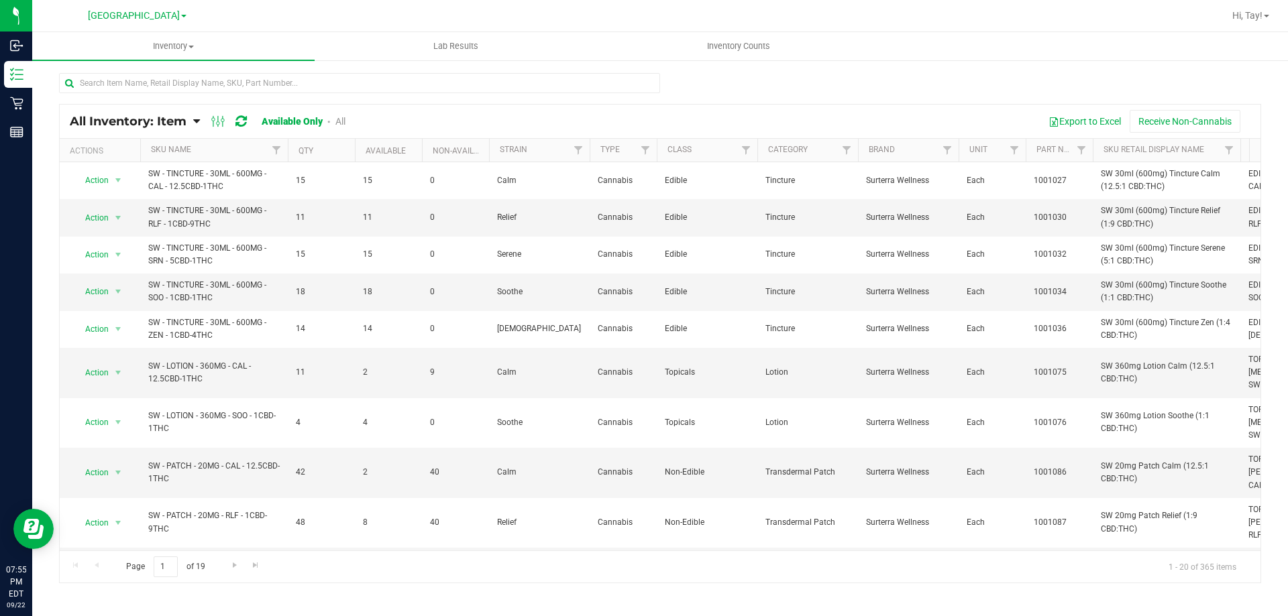
click at [343, 121] on link "All" at bounding box center [340, 121] width 10 height 11
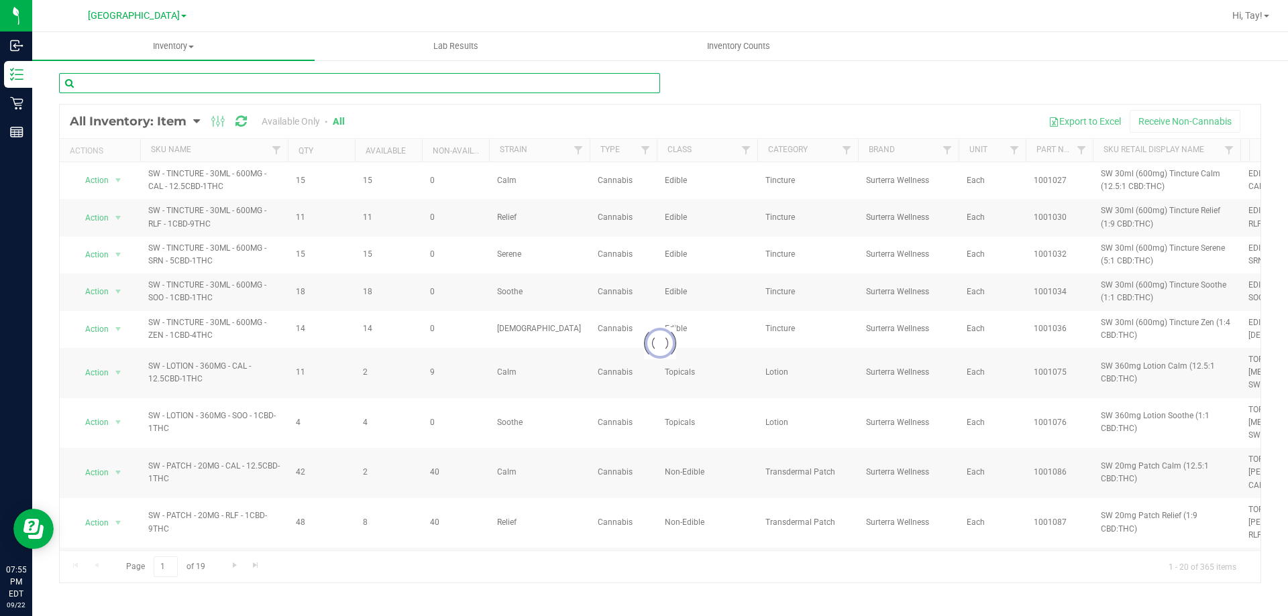
click at [271, 76] on input "text" at bounding box center [359, 83] width 601 height 20
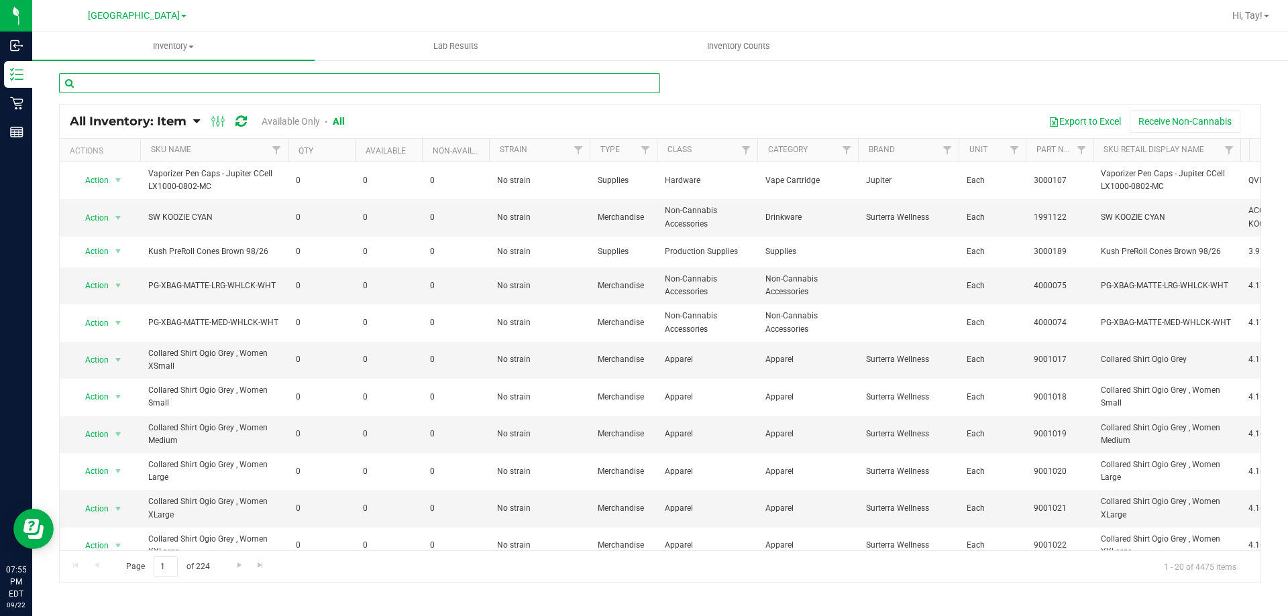
paste input "2198216594265143"
type input "2198216594265143"
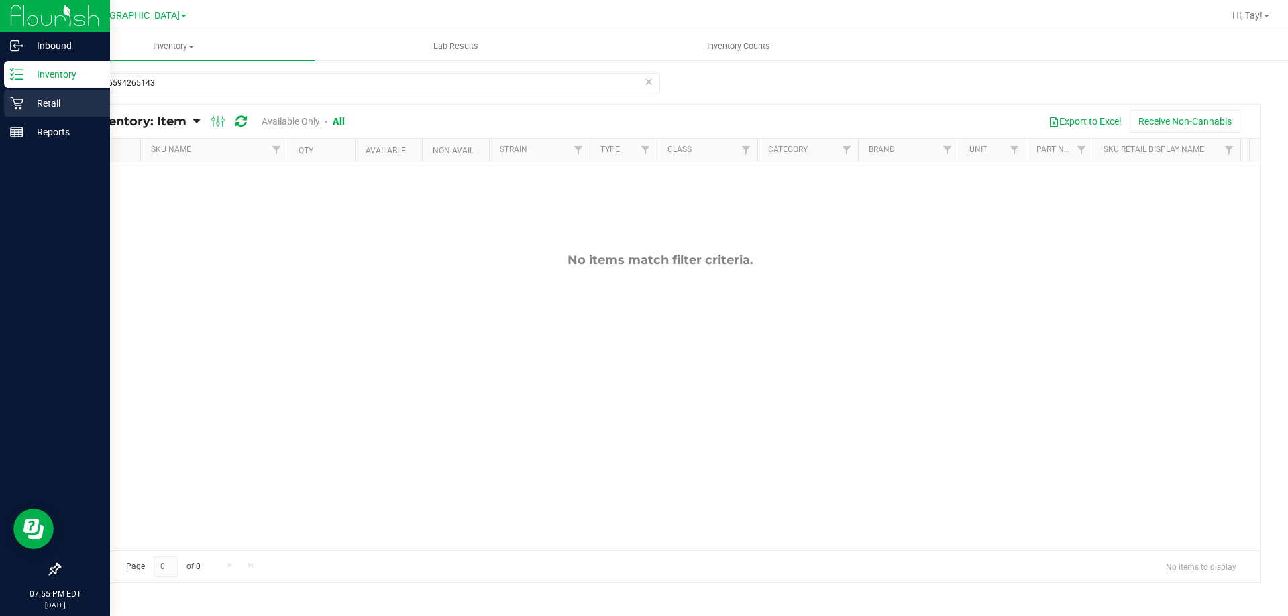
click at [15, 106] on icon at bounding box center [16, 103] width 13 height 13
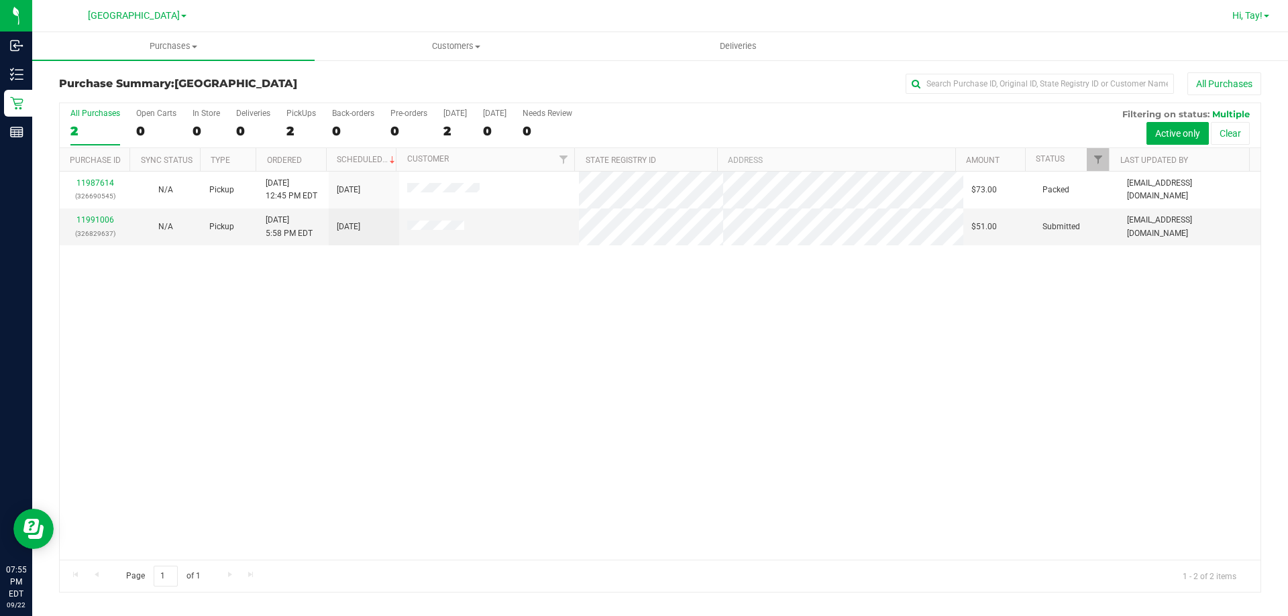
click at [1251, 19] on span "Hi, Tay!" at bounding box center [1247, 15] width 30 height 11
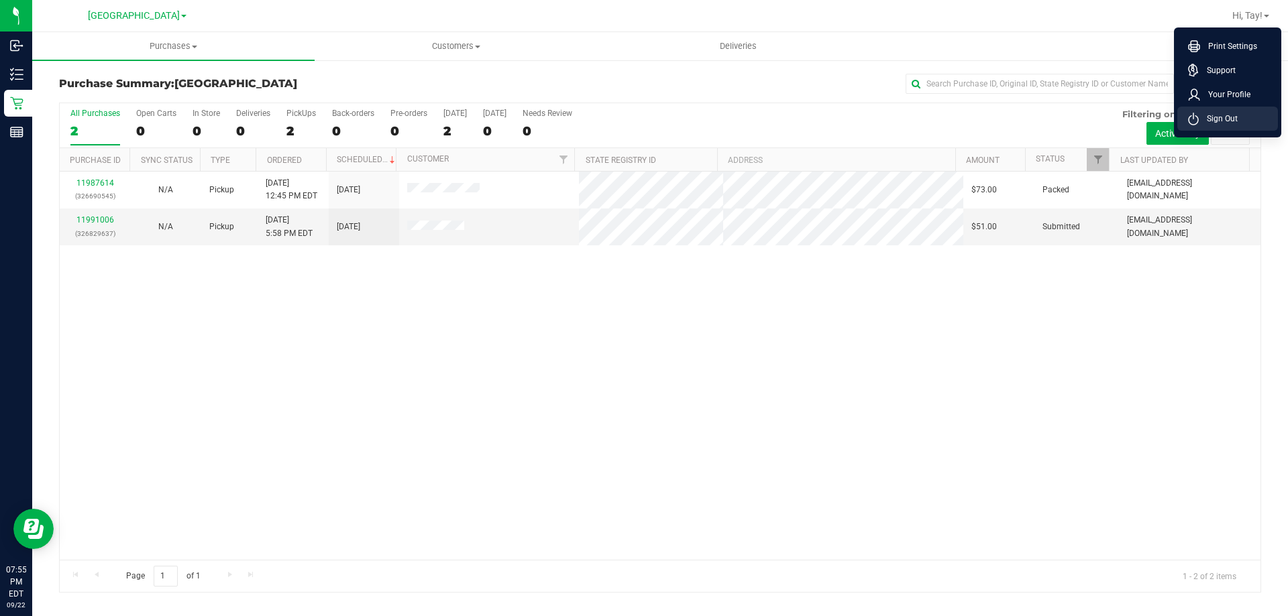
click at [1230, 115] on span "Sign Out" at bounding box center [1218, 118] width 39 height 13
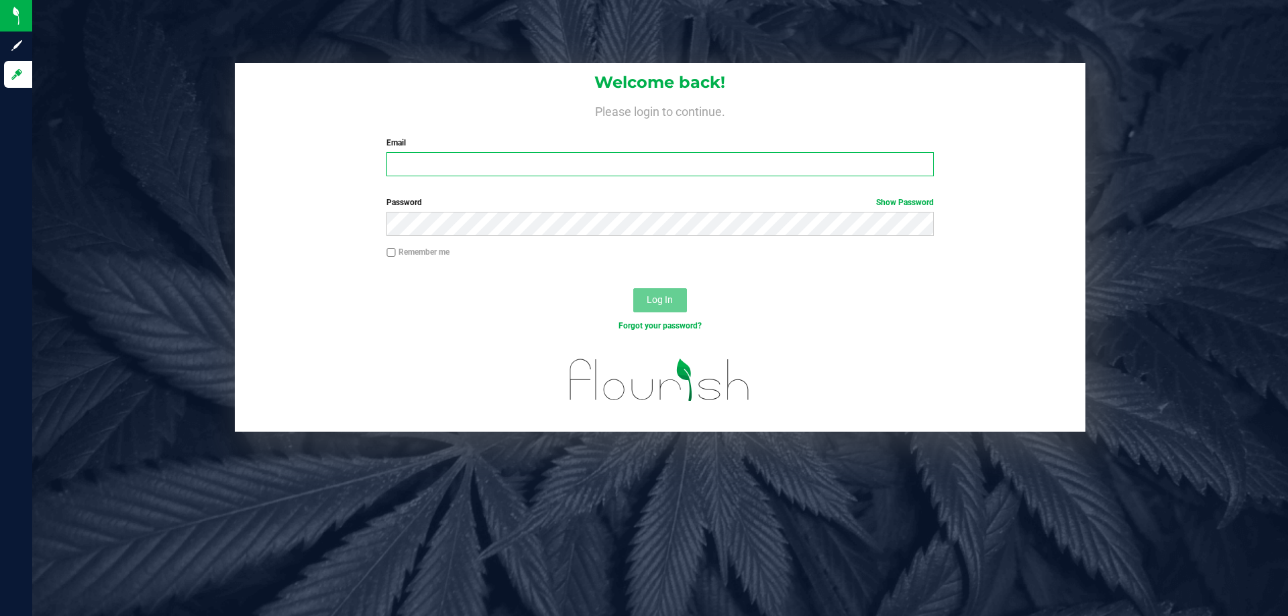
click at [528, 164] on input "Email" at bounding box center [659, 164] width 547 height 24
type input "aboscaino@Liveparallel.com"
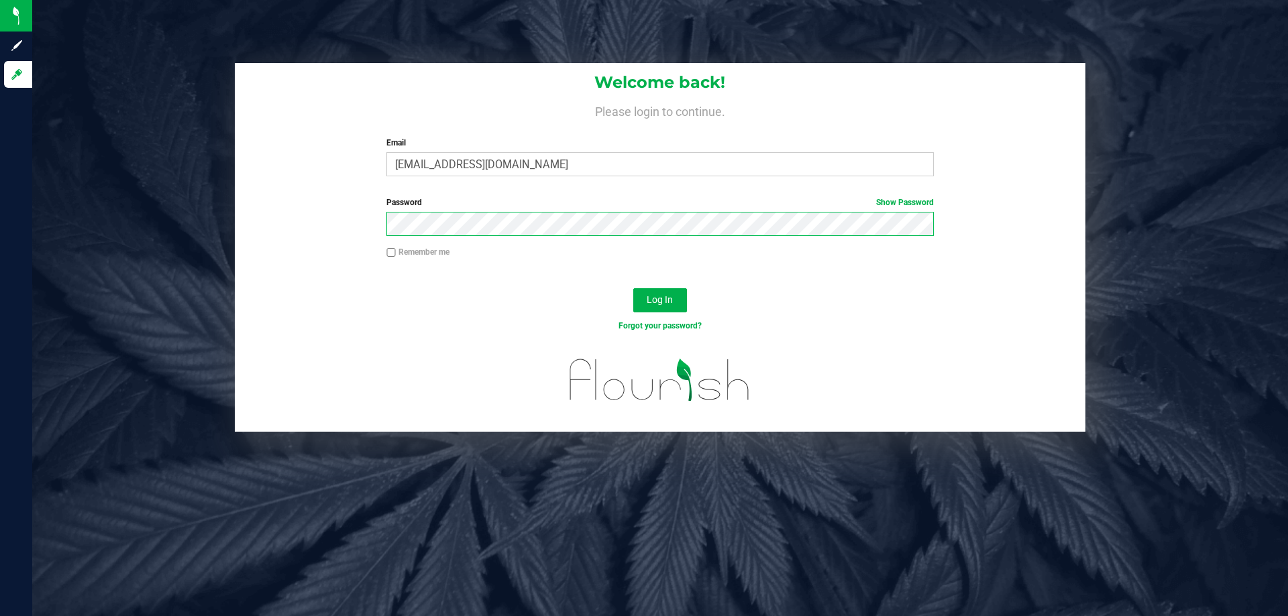
click at [633, 288] on button "Log In" at bounding box center [660, 300] width 54 height 24
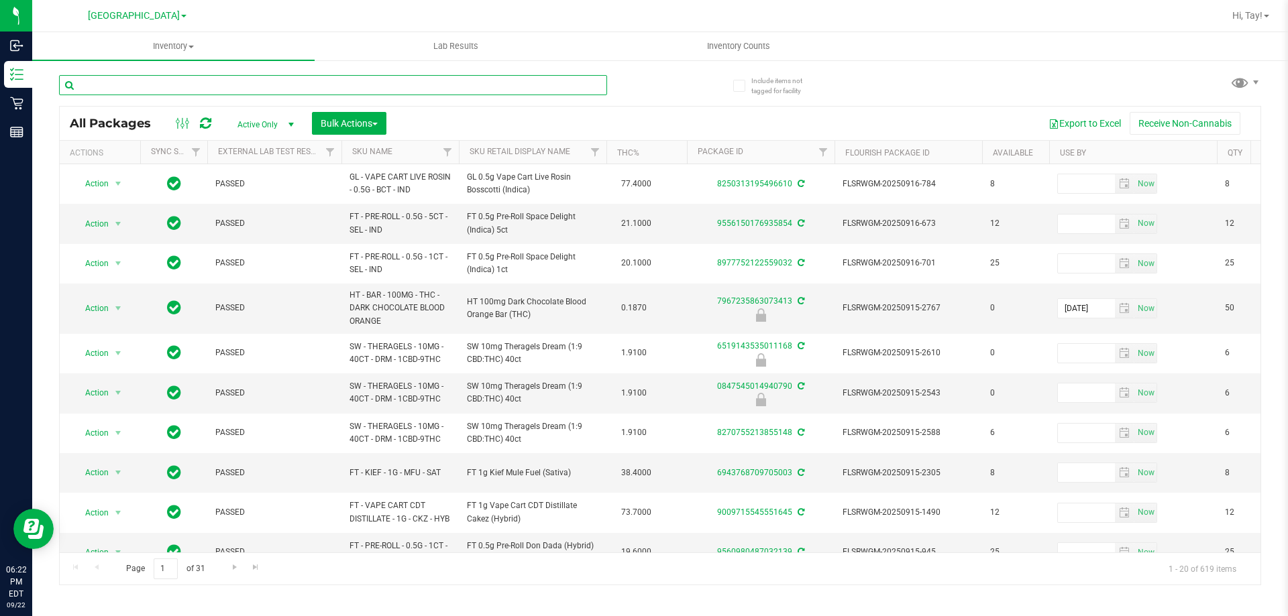
click at [101, 86] on input "text" at bounding box center [333, 85] width 548 height 20
type input "2031"
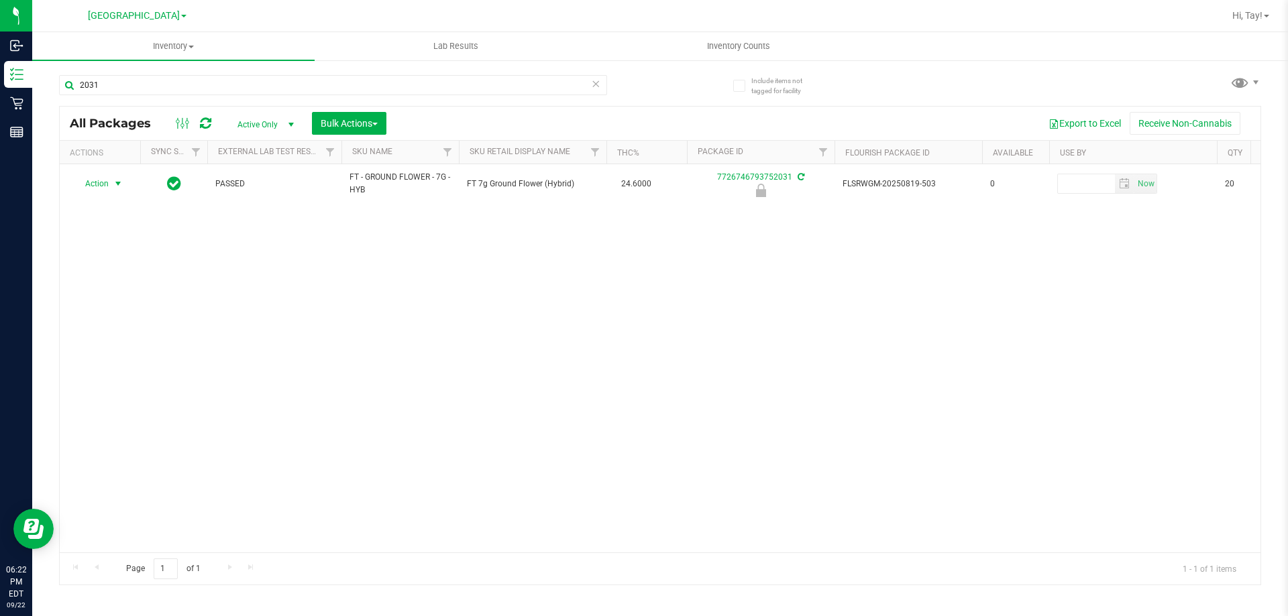
click at [116, 183] on span "select" at bounding box center [118, 183] width 11 height 11
click at [129, 333] on li "Unlock package" at bounding box center [117, 343] width 86 height 20
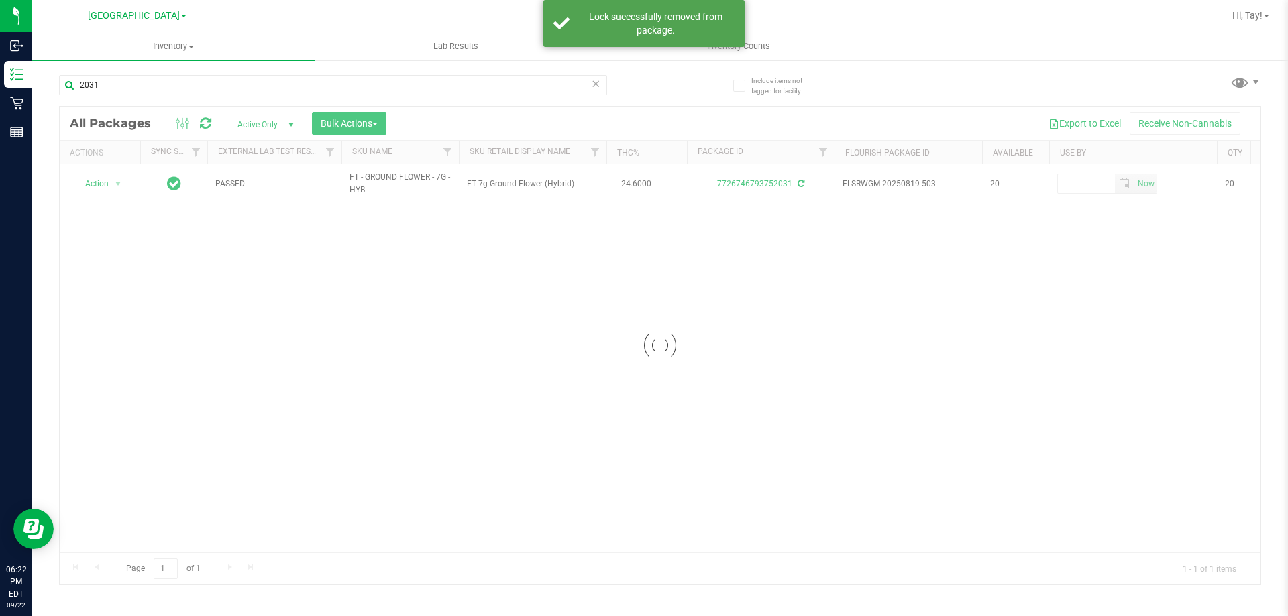
click at [113, 185] on div at bounding box center [660, 346] width 1201 height 478
click at [113, 185] on span "select" at bounding box center [118, 183] width 11 height 11
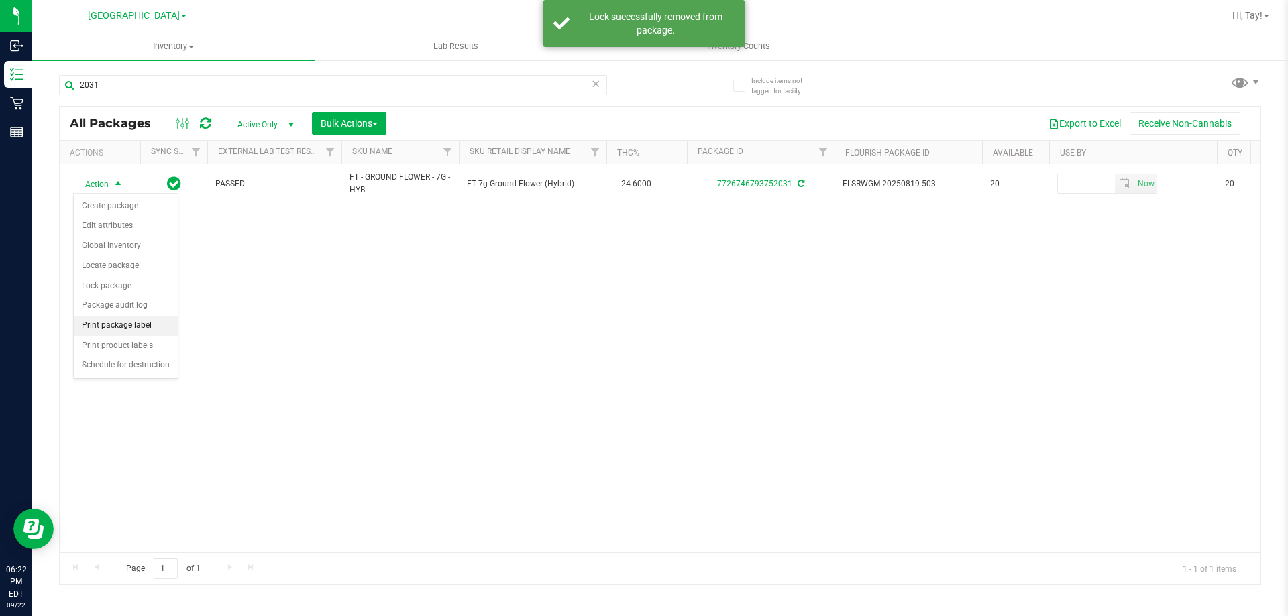
click at [139, 325] on li "Print package label" at bounding box center [126, 326] width 104 height 20
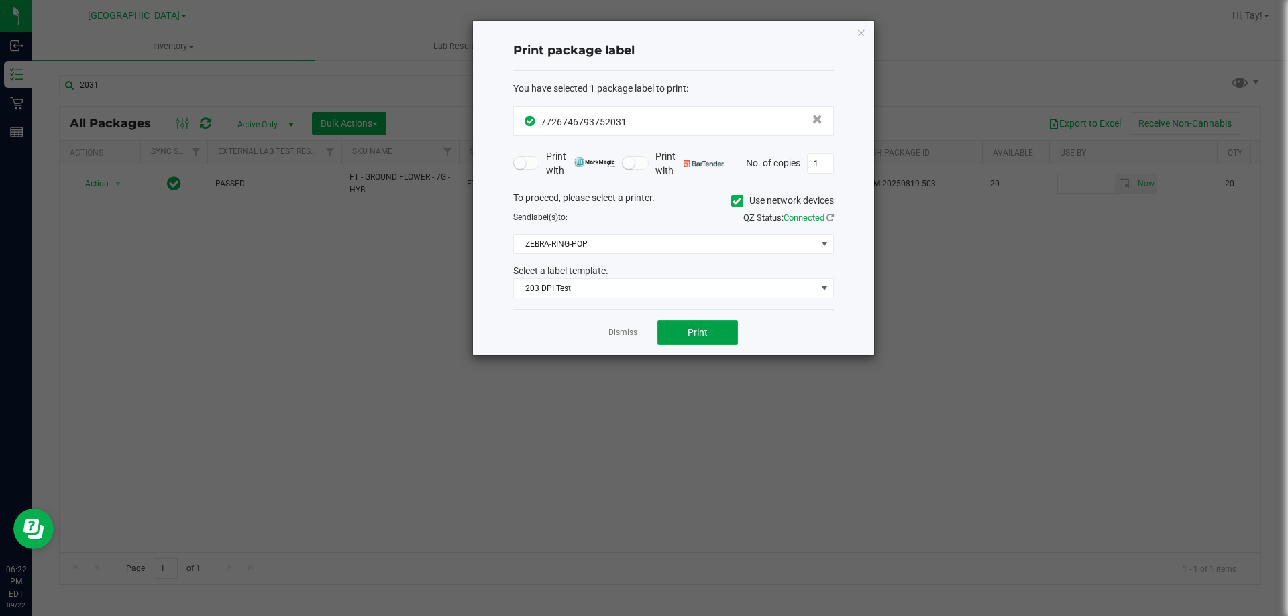
click at [660, 326] on button "Print" at bounding box center [697, 333] width 80 height 24
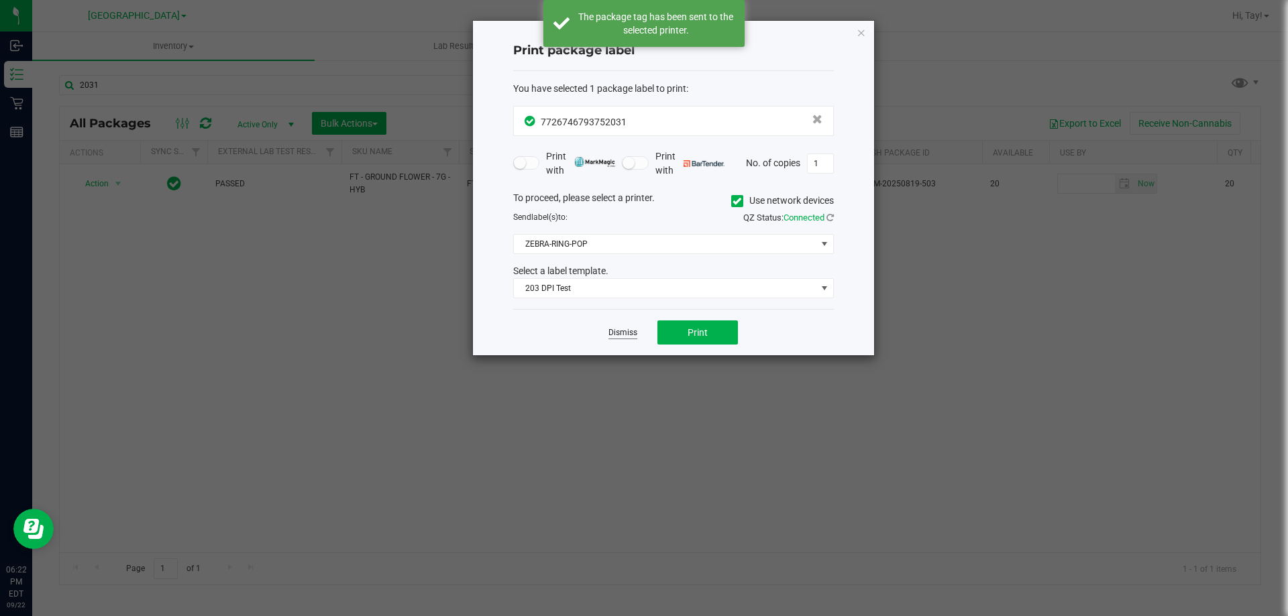
click at [618, 332] on link "Dismiss" at bounding box center [622, 332] width 29 height 11
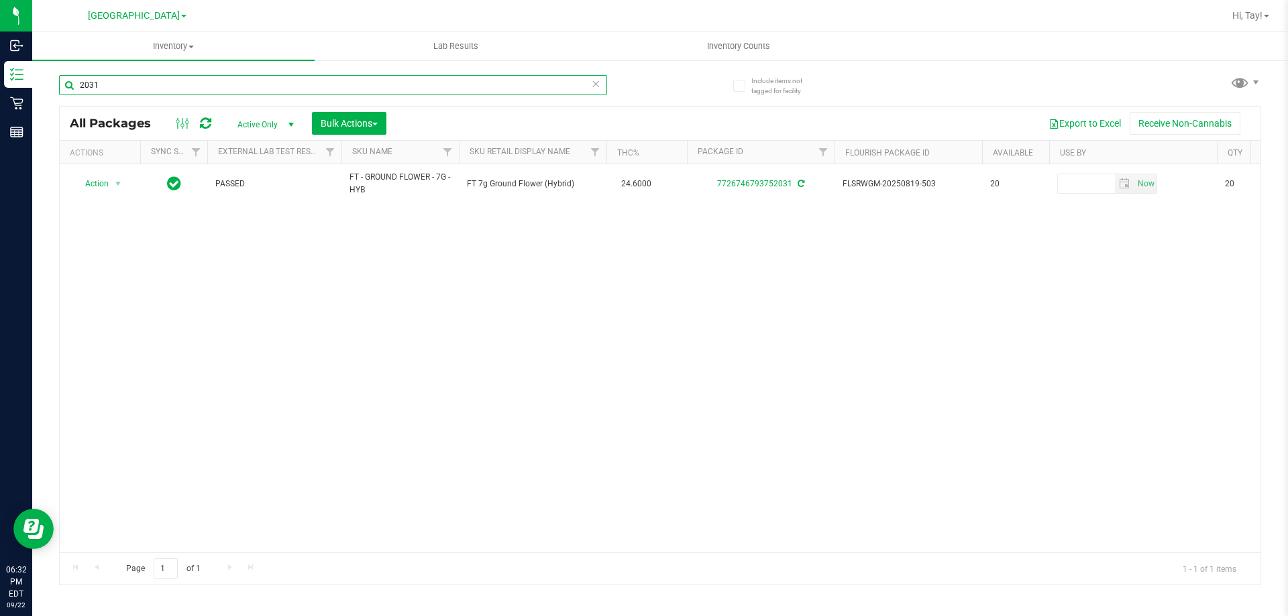
click at [199, 87] on input "2031" at bounding box center [333, 85] width 548 height 20
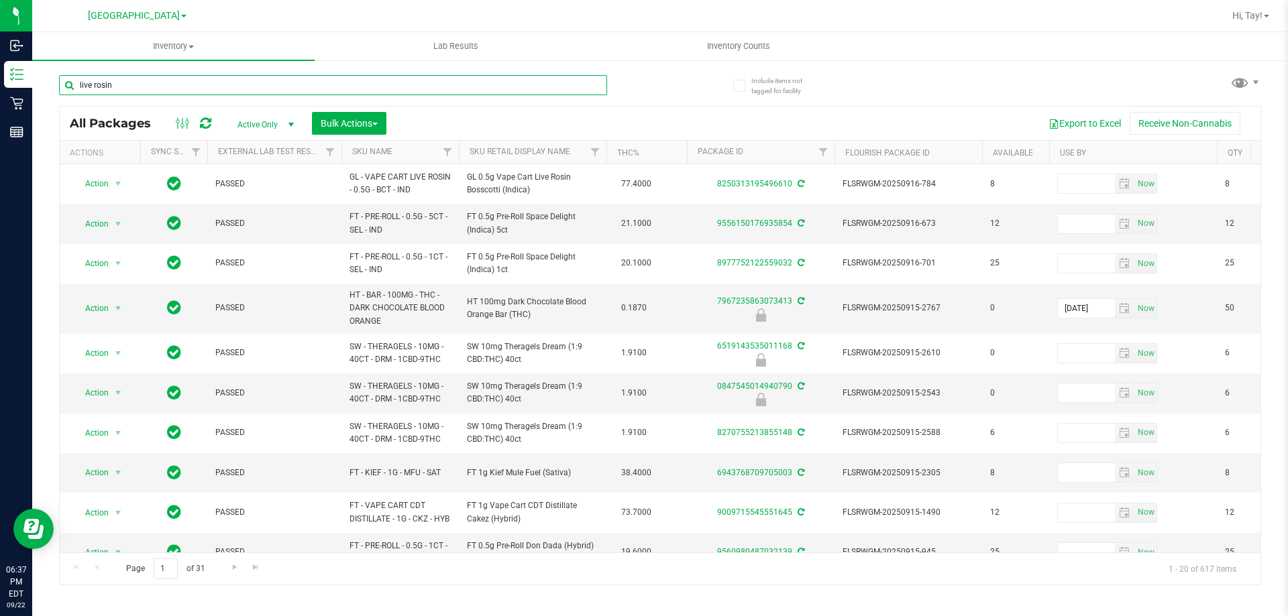
type input "live rosin"
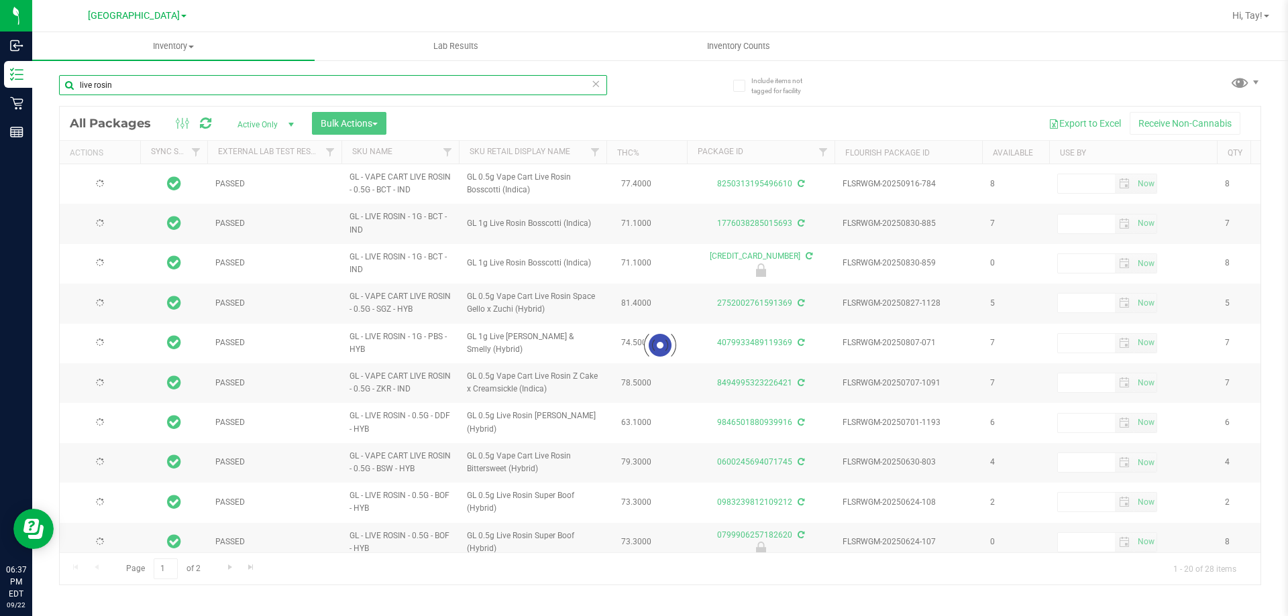
type input "2025-12-23"
type input "2025-11-30"
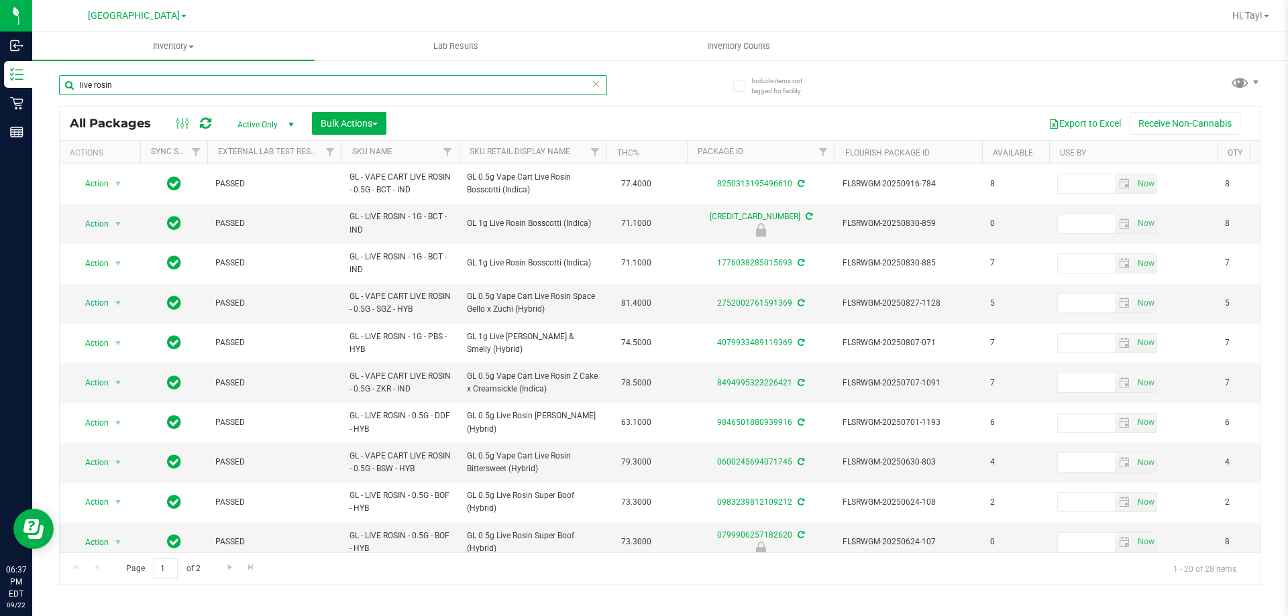
click at [409, 87] on input "live rosin" at bounding box center [333, 85] width 548 height 20
type input "dark choco"
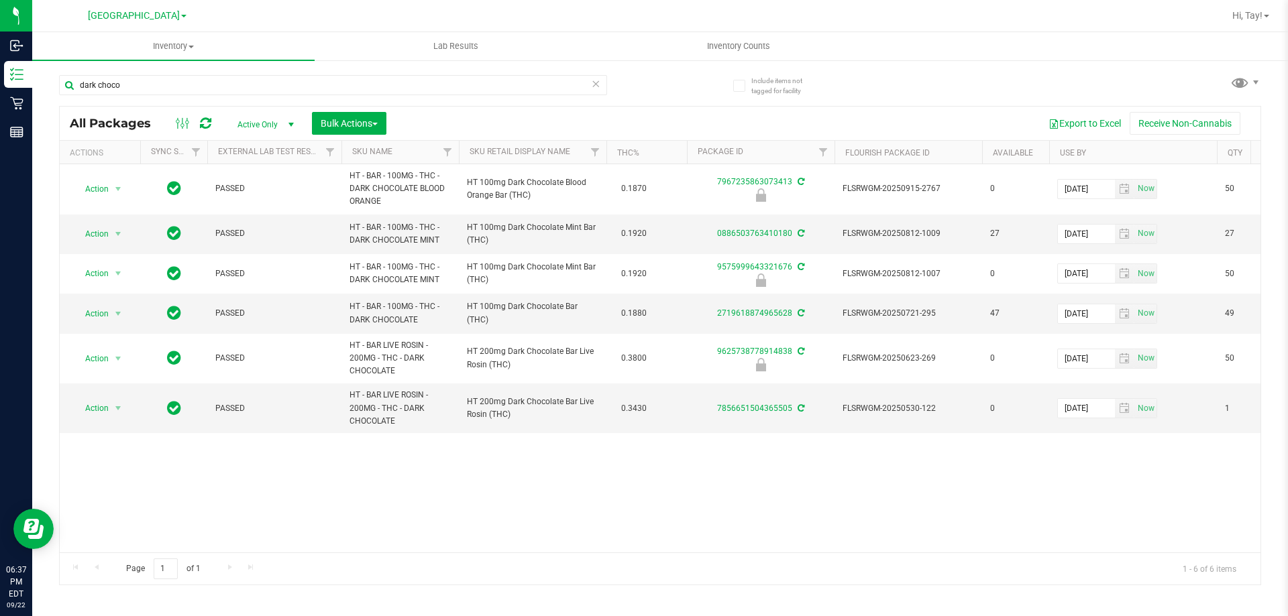
click at [641, 451] on div "Action Action Edit attributes Global inventory Locate package Package audit log…" at bounding box center [660, 358] width 1201 height 388
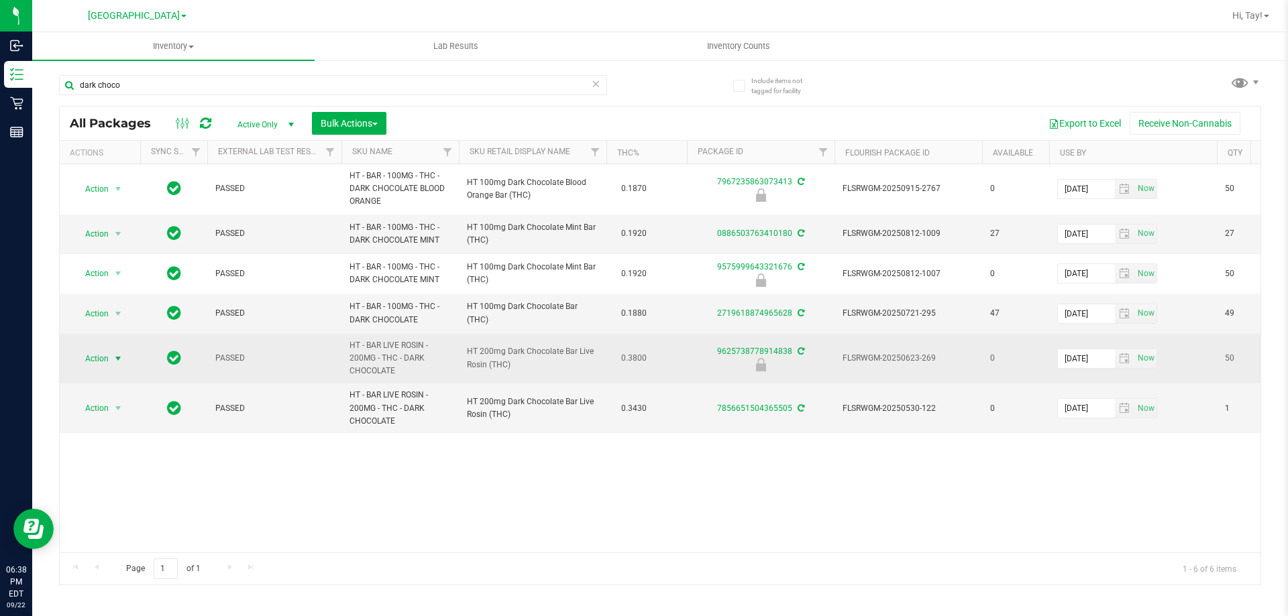
click at [121, 359] on span "select" at bounding box center [118, 359] width 11 height 11
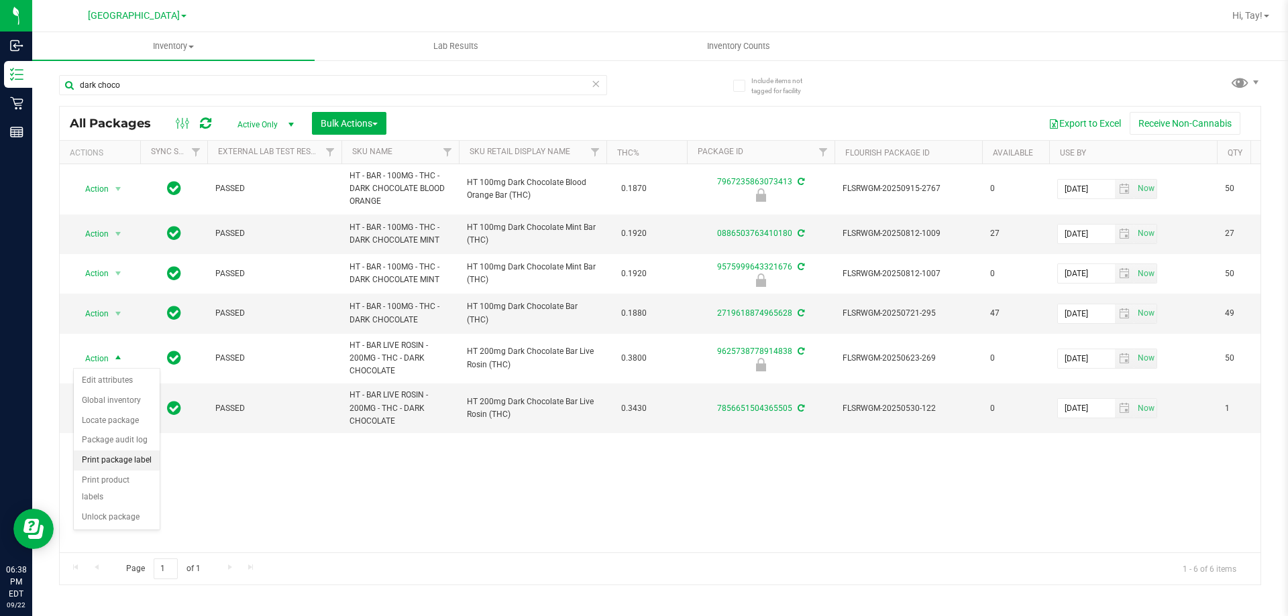
click at [138, 461] on li "Print package label" at bounding box center [117, 461] width 86 height 20
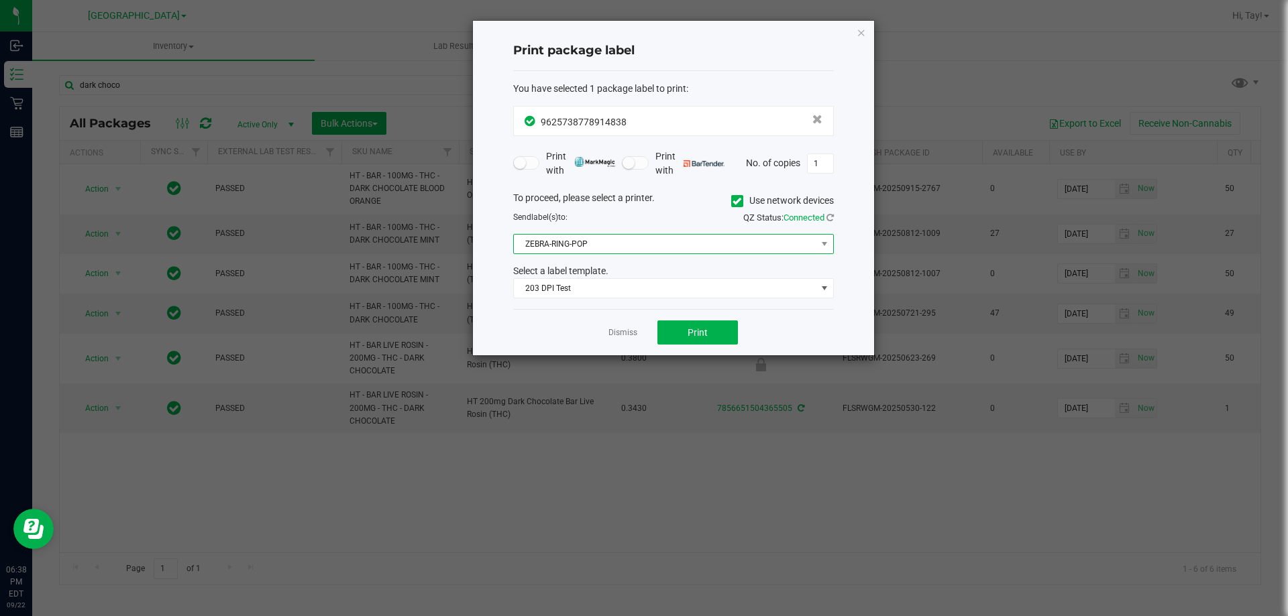
click at [608, 244] on span "ZEBRA-RING-POP" at bounding box center [665, 244] width 303 height 19
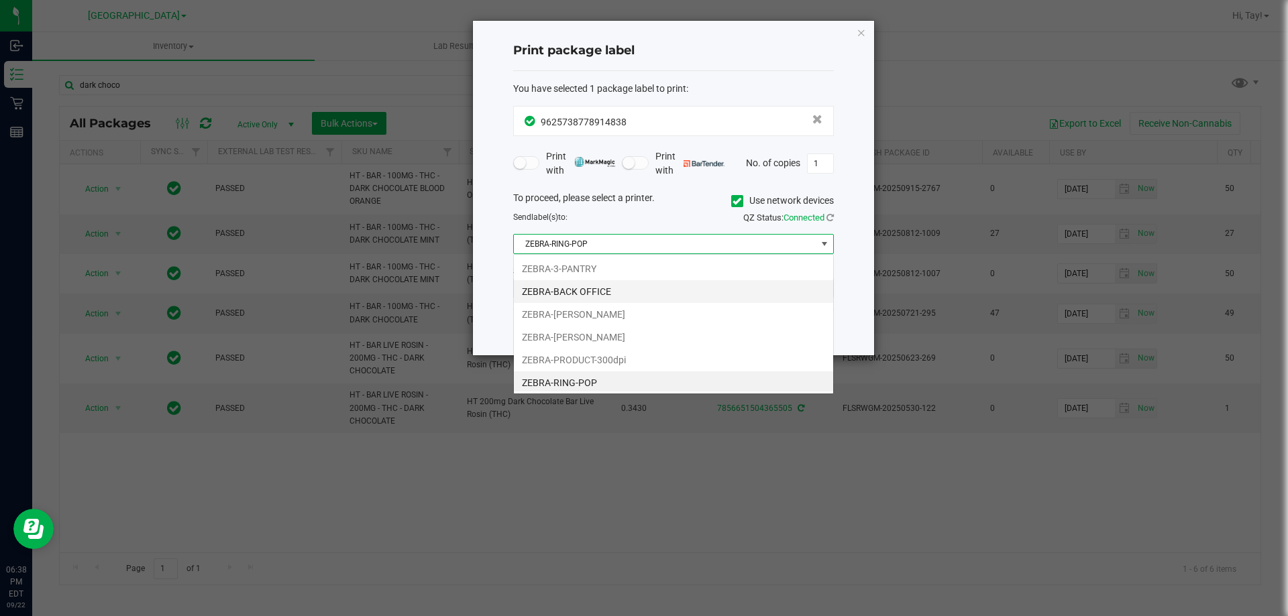
scroll to position [3, 0]
click at [618, 335] on li "ZEBRA-LIONEL-RICHIE" at bounding box center [673, 334] width 319 height 23
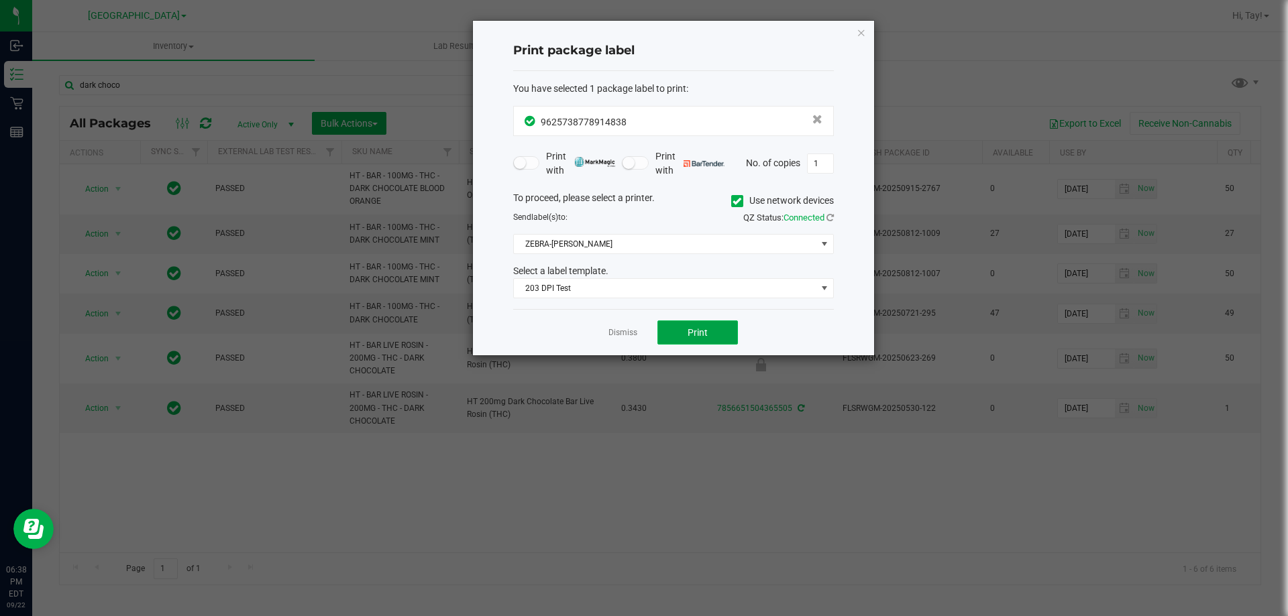
click at [684, 343] on button "Print" at bounding box center [697, 333] width 80 height 24
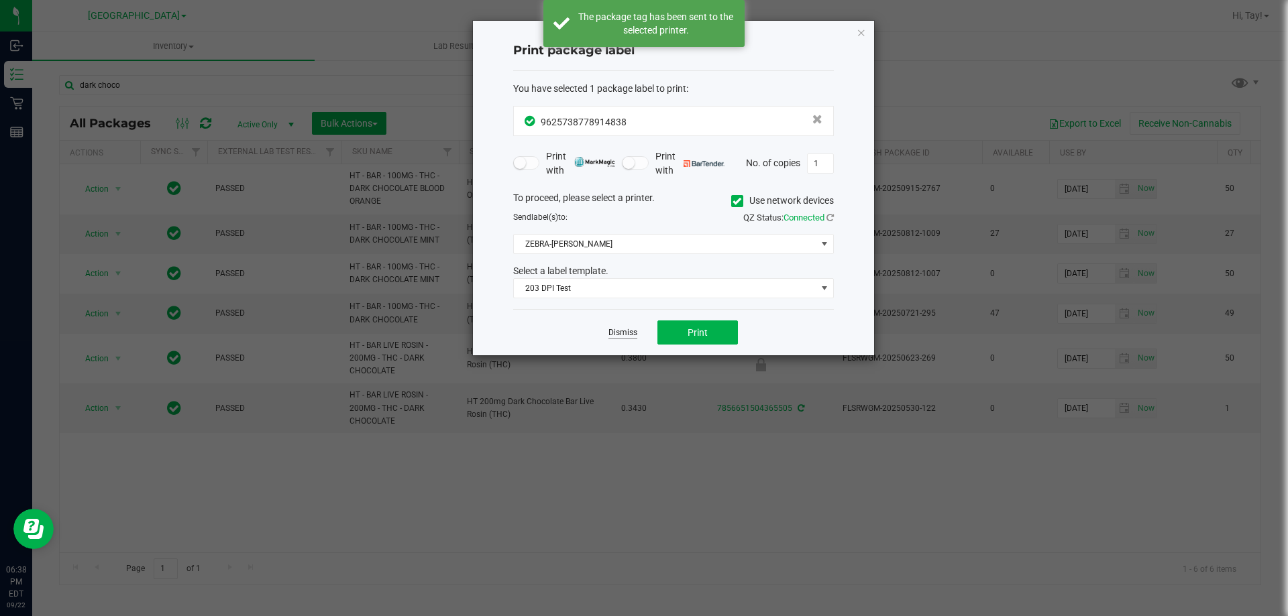
click at [635, 333] on link "Dismiss" at bounding box center [622, 332] width 29 height 11
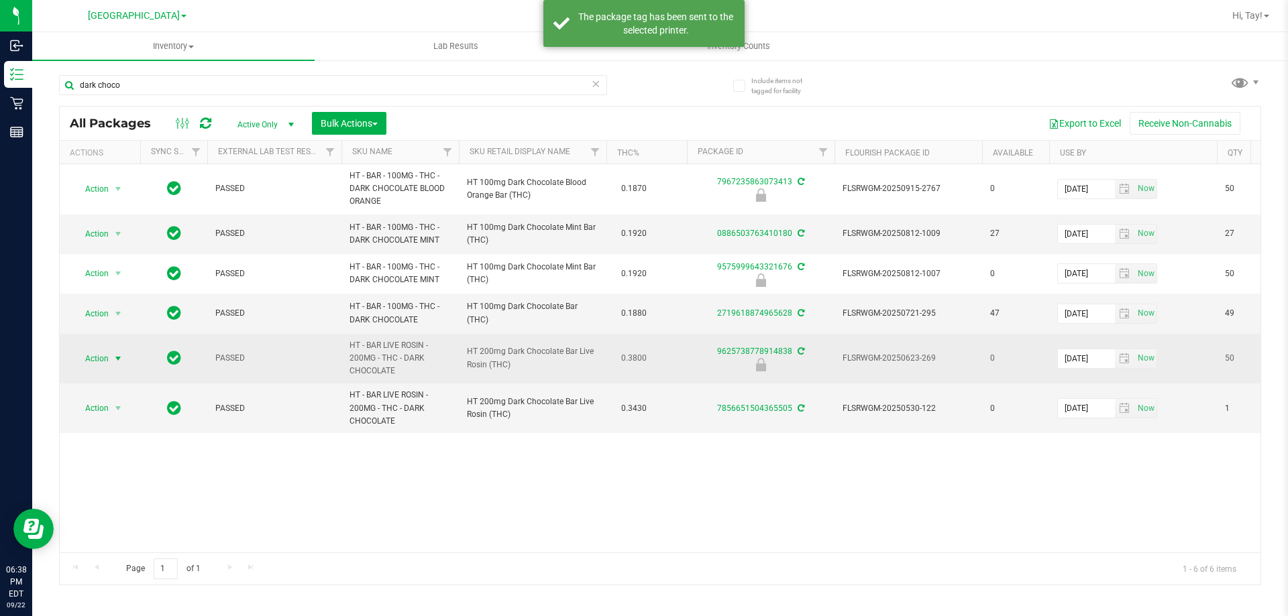
click at [87, 354] on span "Action" at bounding box center [91, 358] width 36 height 19
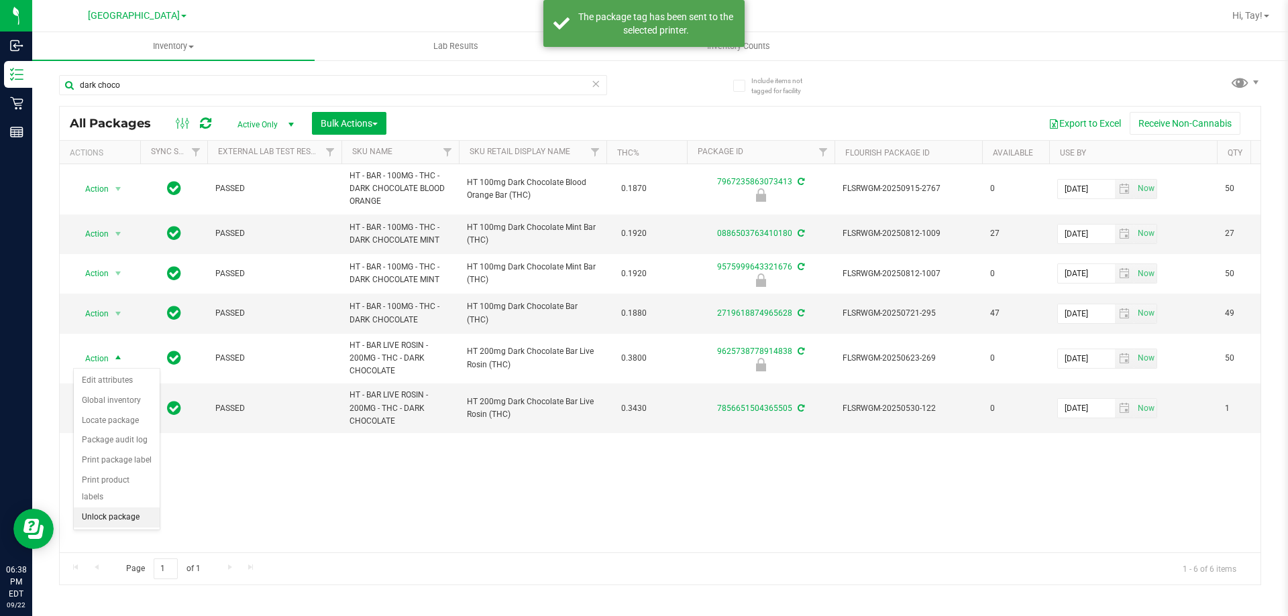
click at [117, 508] on li "Unlock package" at bounding box center [117, 518] width 86 height 20
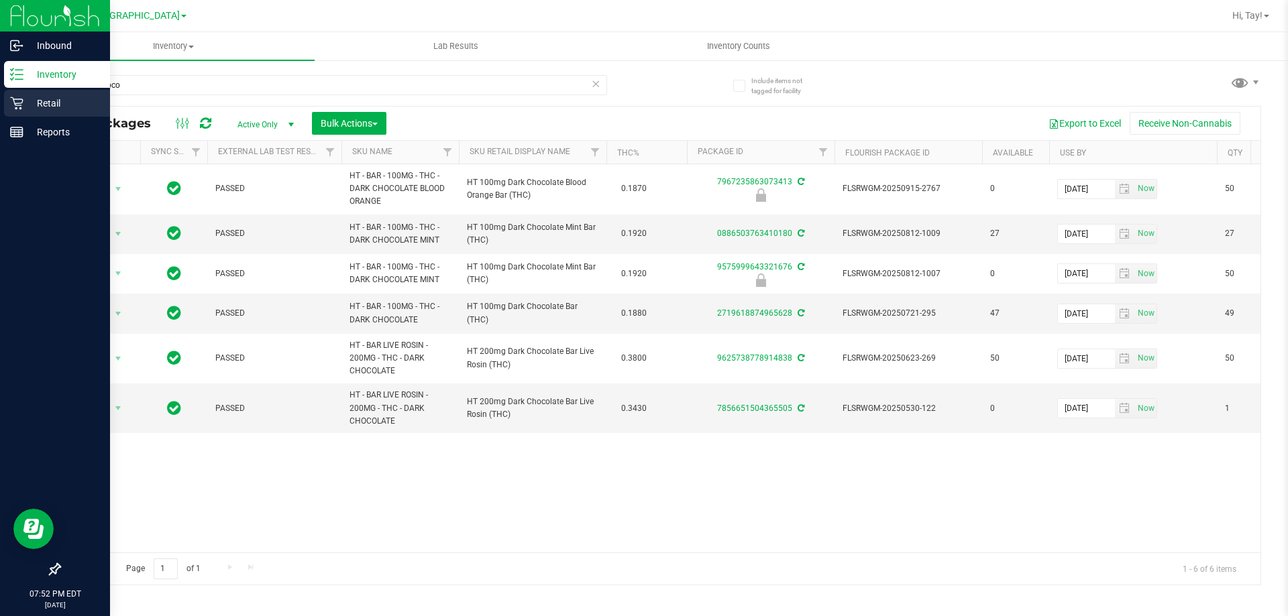
click at [23, 103] on div "Retail" at bounding box center [57, 103] width 106 height 27
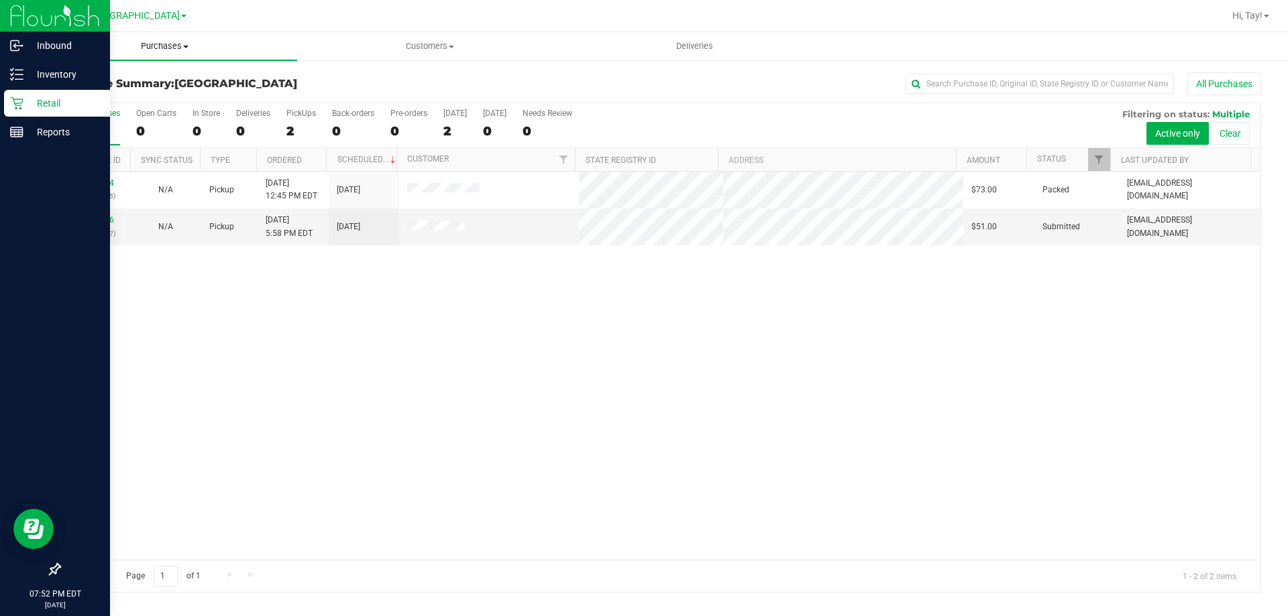
click at [186, 46] on span at bounding box center [185, 47] width 5 height 3
click at [103, 107] on span "All purchases" at bounding box center [79, 112] width 95 height 11
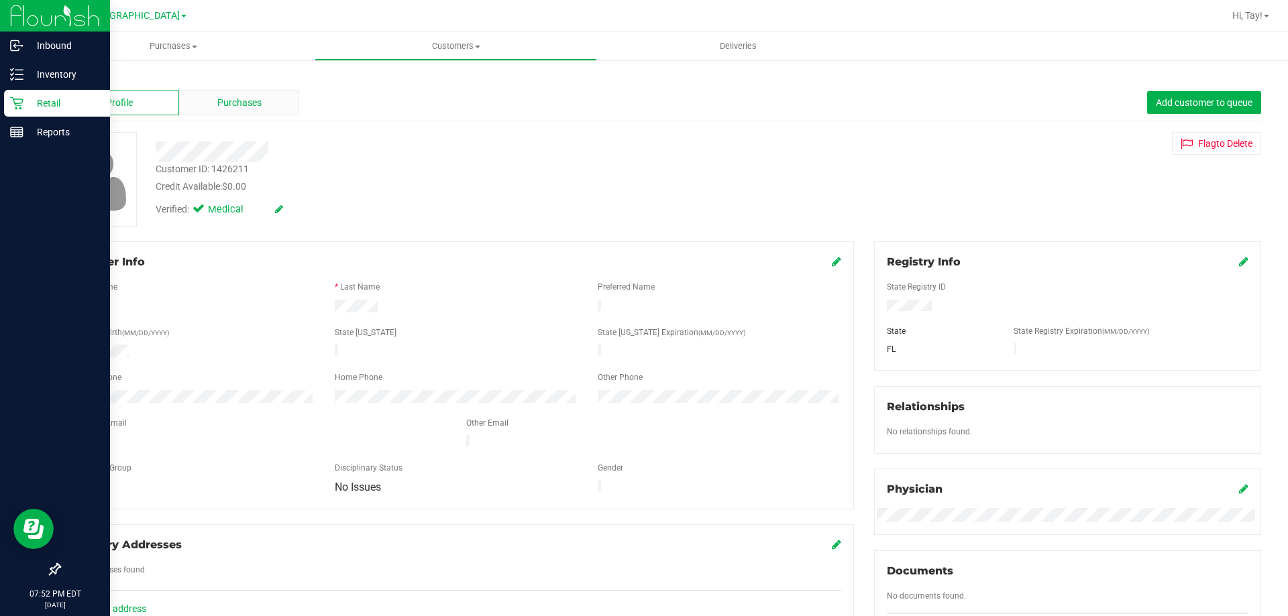
click at [258, 99] on span "Purchases" at bounding box center [239, 103] width 44 height 14
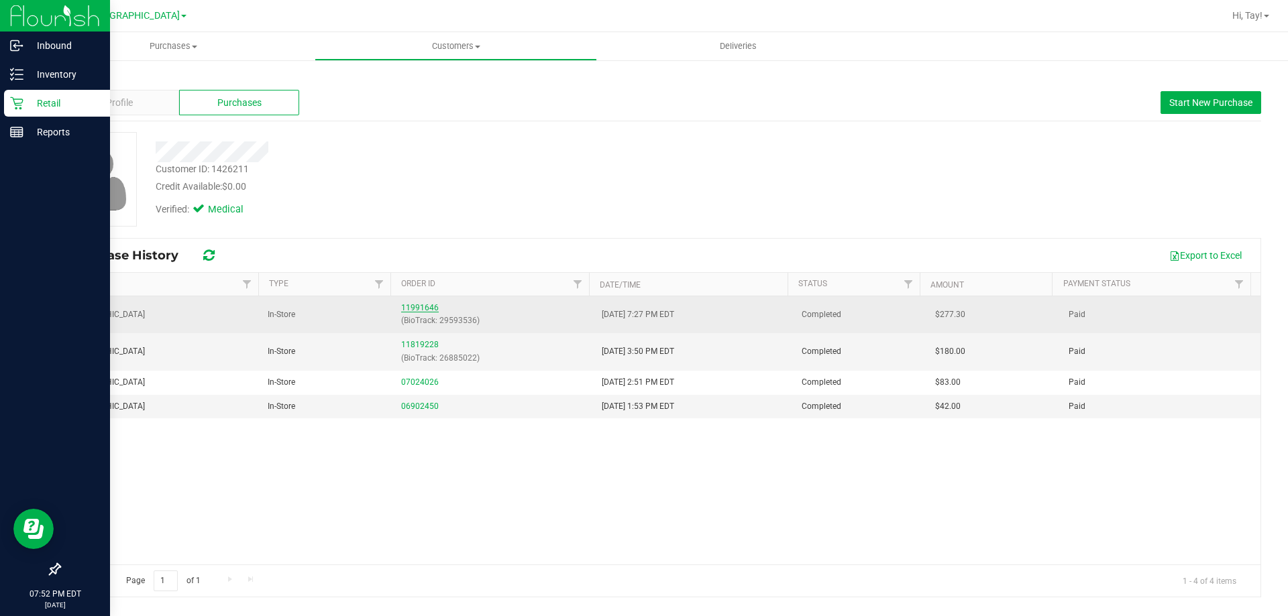
click at [415, 304] on link "11991646" at bounding box center [420, 307] width 38 height 9
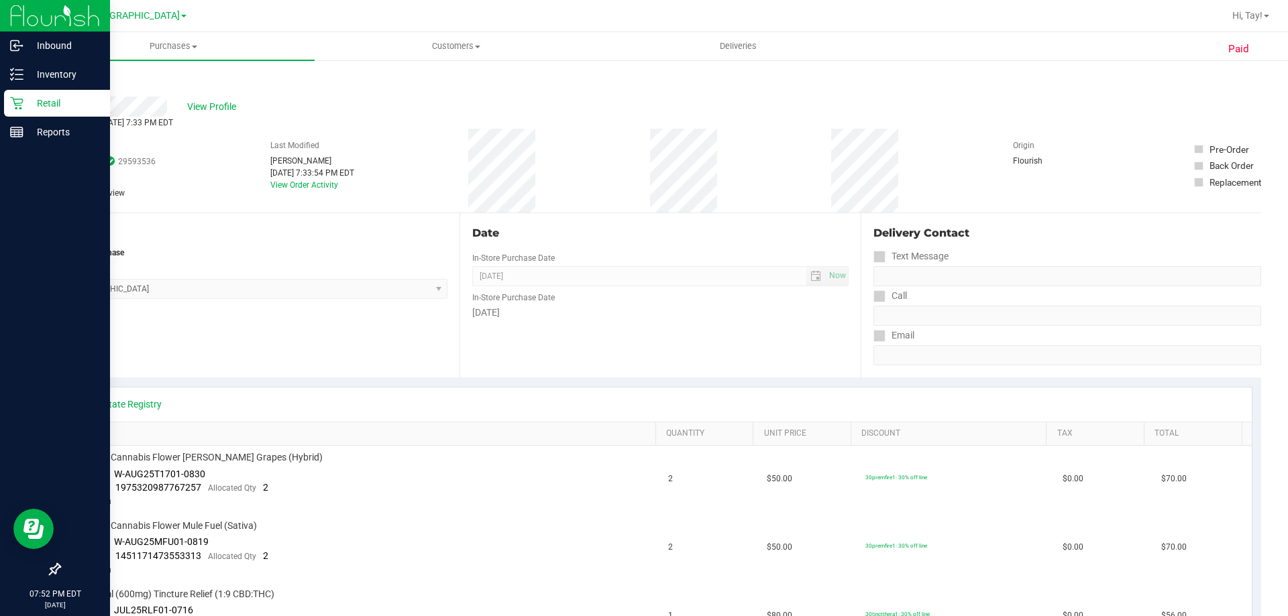
click at [74, 80] on link "Back" at bounding box center [69, 80] width 20 height 9
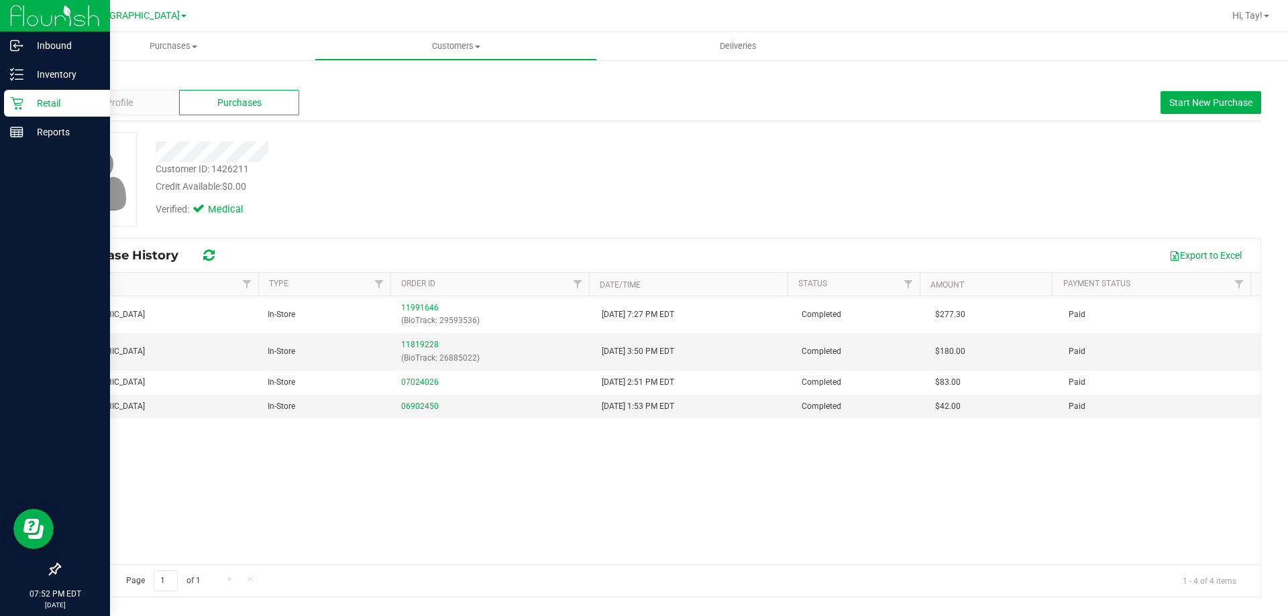
click at [71, 75] on link "Back" at bounding box center [70, 78] width 23 height 9
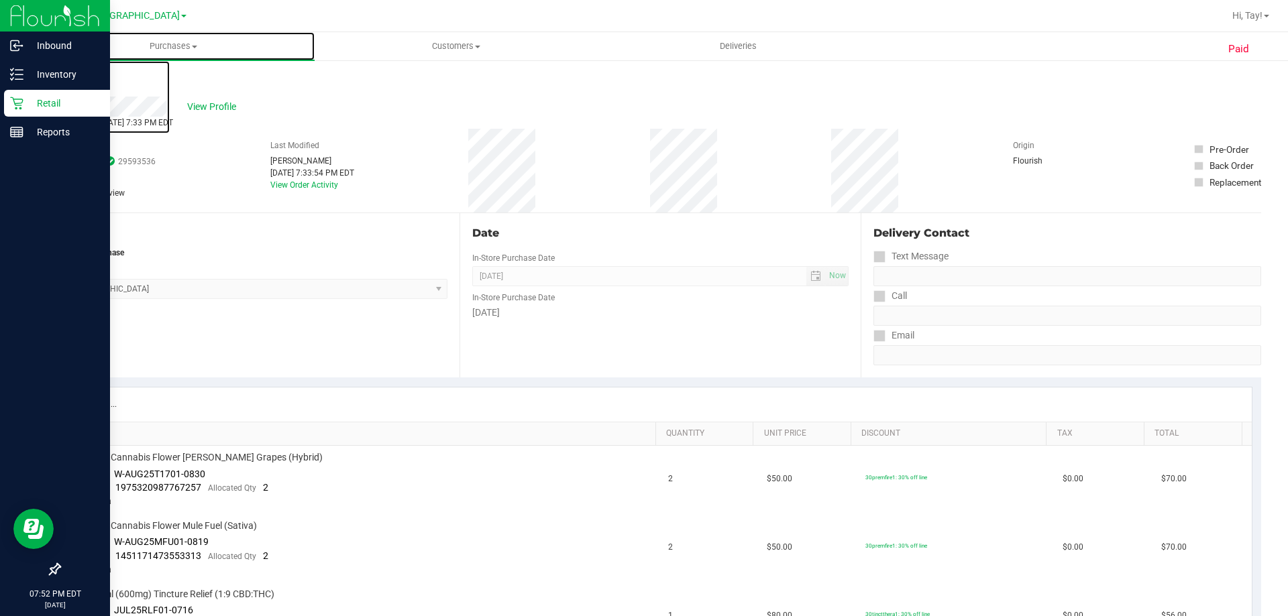
click at [185, 47] on span "Purchases" at bounding box center [173, 46] width 282 height 12
click at [105, 109] on span "All purchases" at bounding box center [79, 112] width 95 height 11
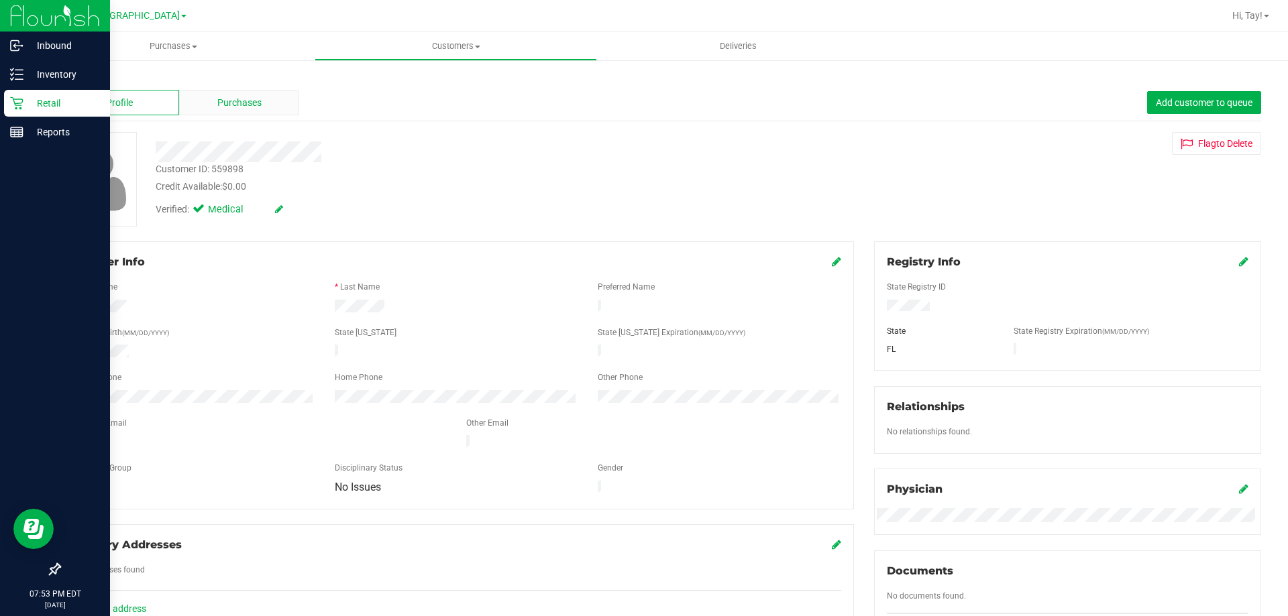
click at [229, 107] on span "Purchases" at bounding box center [239, 103] width 44 height 14
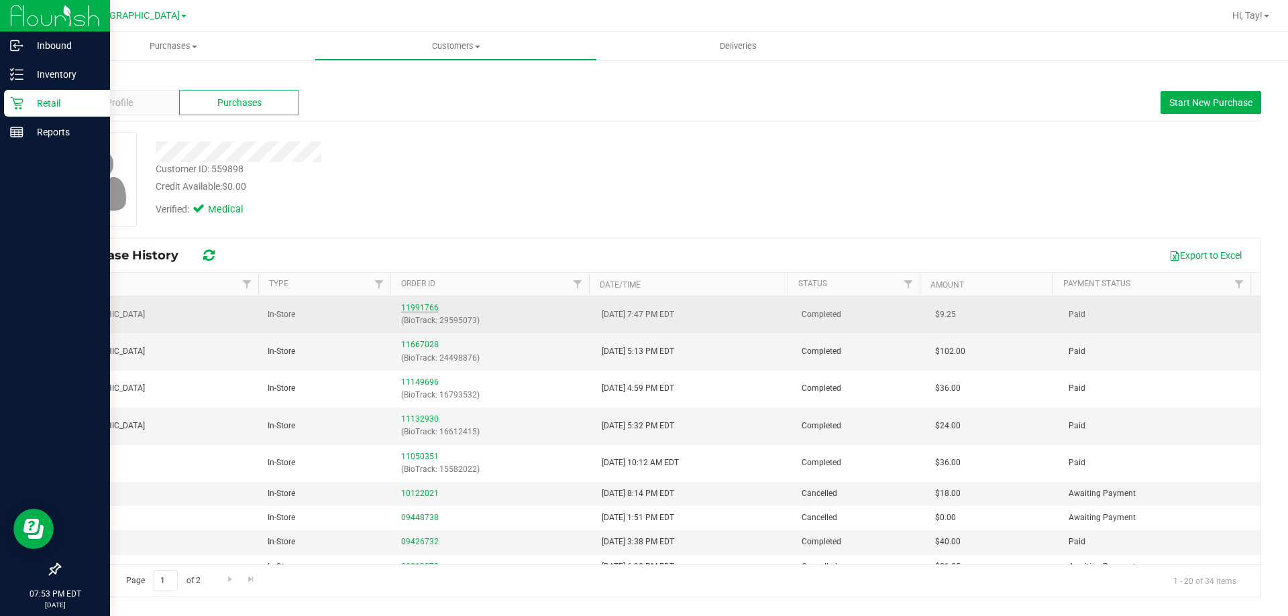
click at [424, 310] on link "11991766" at bounding box center [420, 307] width 38 height 9
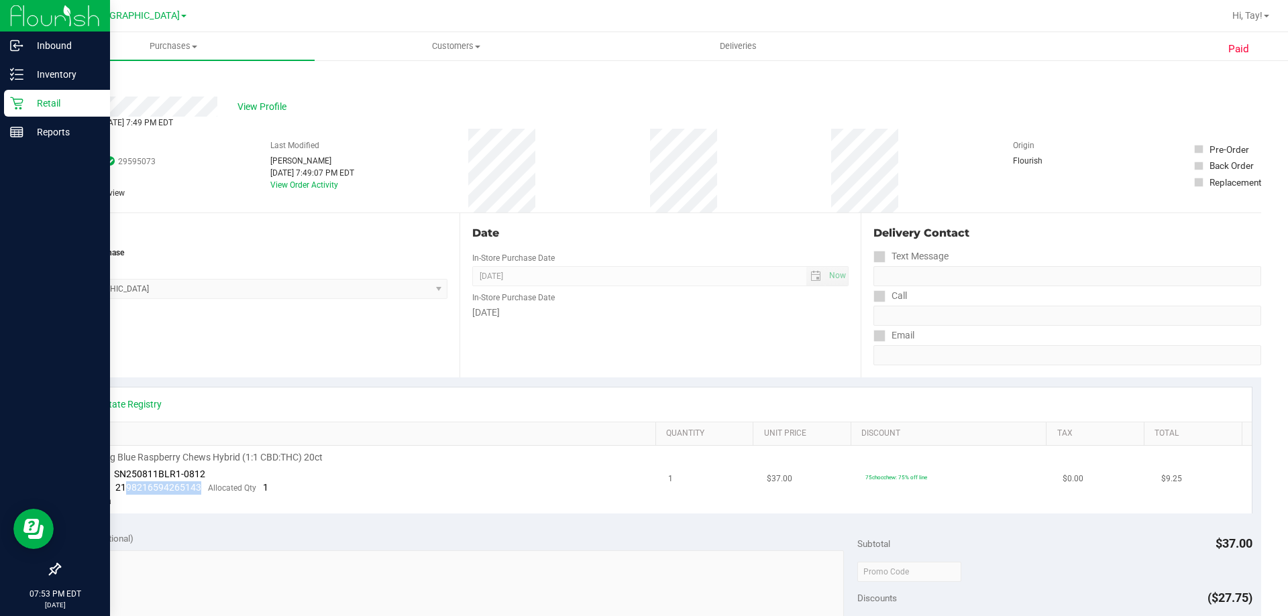
drag, startPoint x: 199, startPoint y: 488, endPoint x: 123, endPoint y: 490, distance: 76.5
click at [123, 490] on div "Package 2198216594265143 Allocated Qty 1" at bounding box center [172, 488] width 191 height 13
click at [201, 494] on div "Package 2198216594265143 Allocated Qty 1" at bounding box center [172, 488] width 191 height 13
drag, startPoint x: 201, startPoint y: 487, endPoint x: 114, endPoint y: 489, distance: 87.2
click at [114, 489] on div "Package 2198216594265143 Allocated Qty 1" at bounding box center [172, 488] width 191 height 13
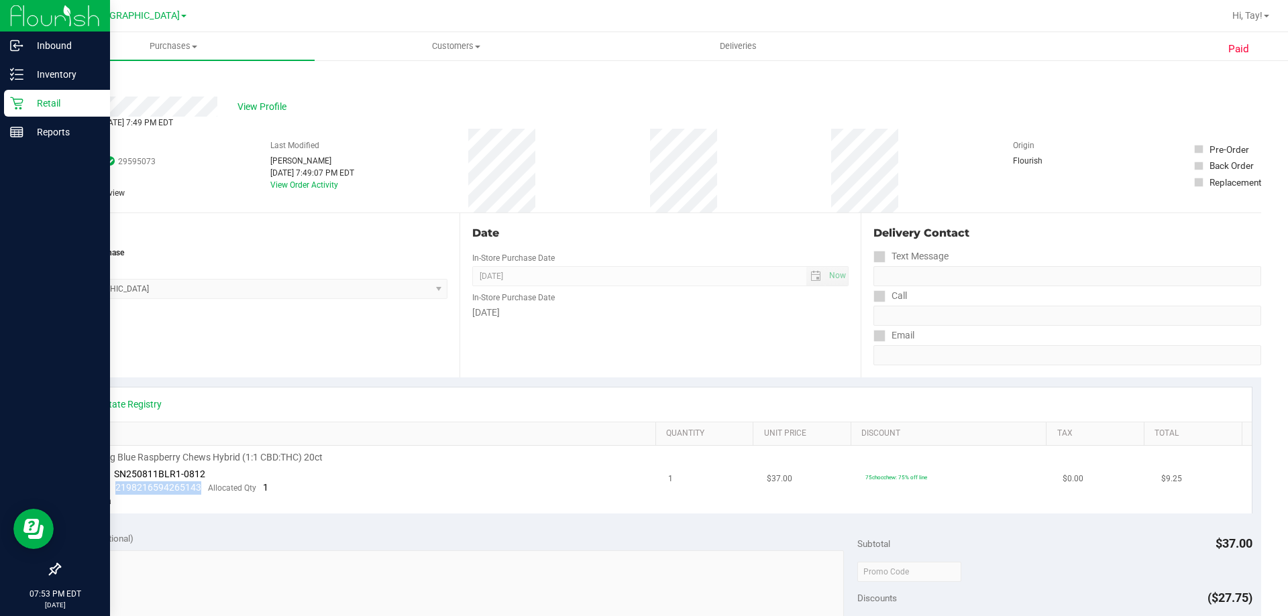
copy span "2198216594265143"
